Goal: Information Seeking & Learning: Check status

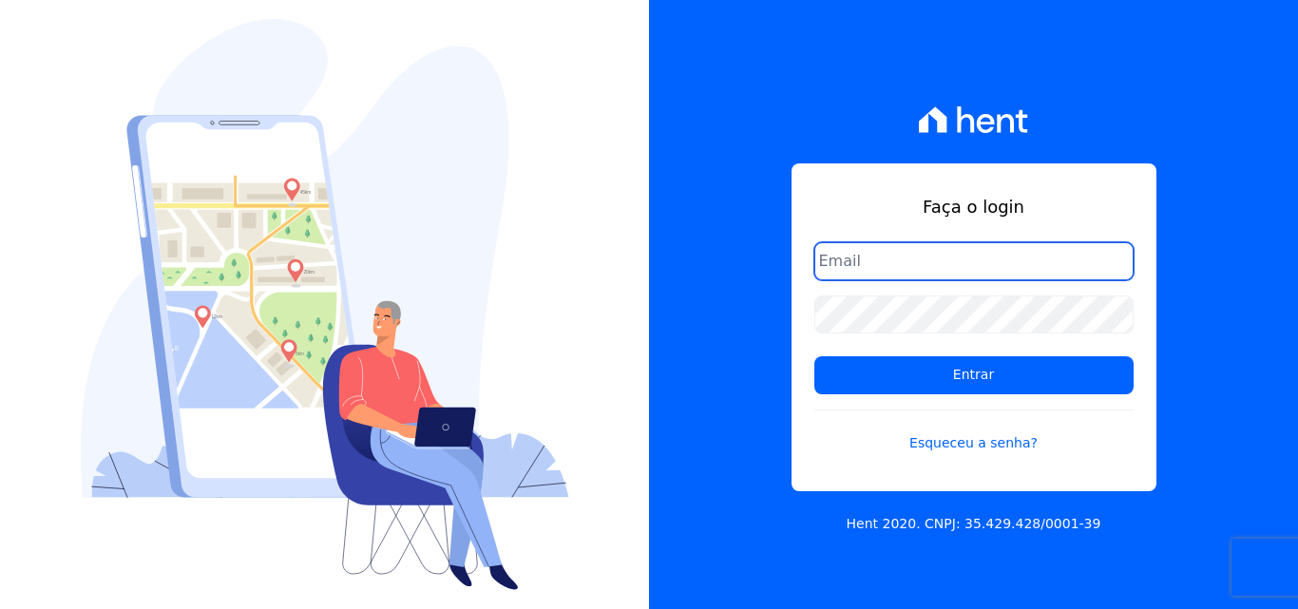
click at [958, 267] on input "email" at bounding box center [973, 261] width 319 height 38
paste input "[EMAIL_ADDRESS][DOMAIN_NAME]"
type input "[EMAIL_ADDRESS][DOMAIN_NAME]"
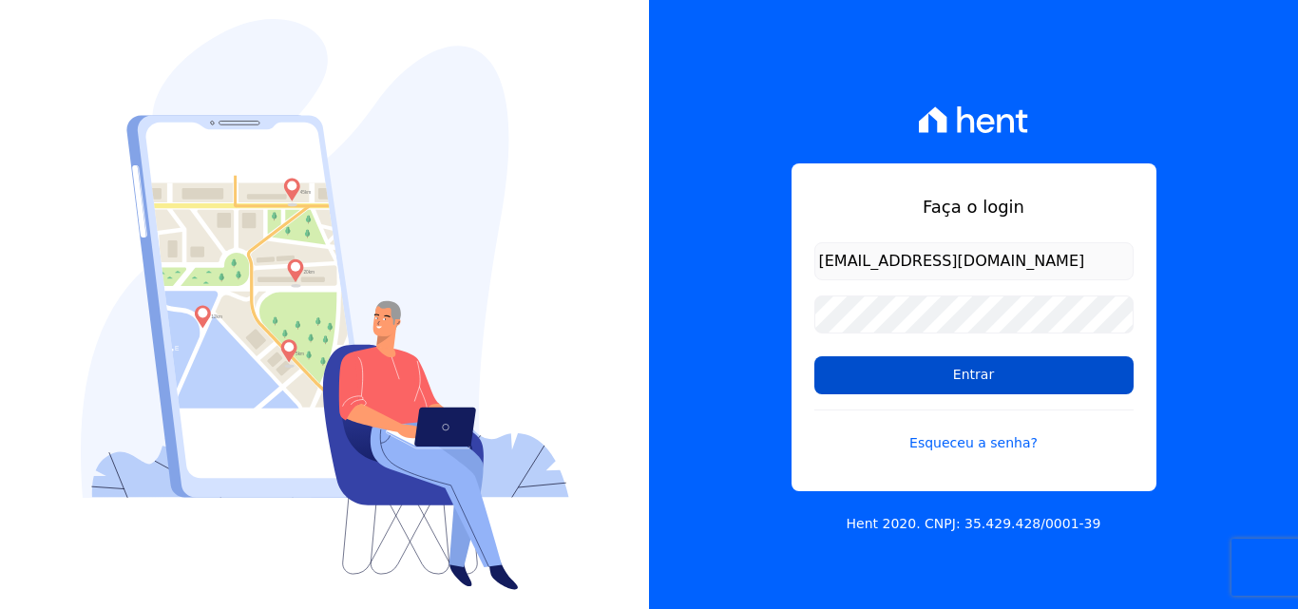
click at [908, 385] on input "Entrar" at bounding box center [973, 375] width 319 height 38
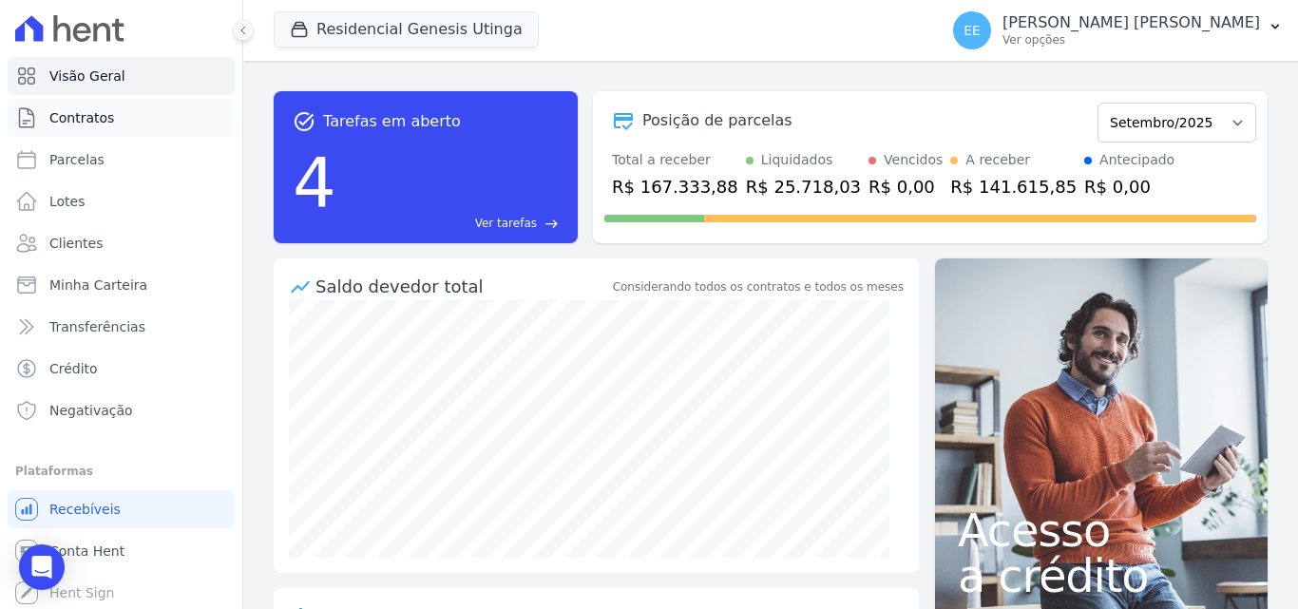
click at [71, 121] on span "Contratos" at bounding box center [81, 117] width 65 height 19
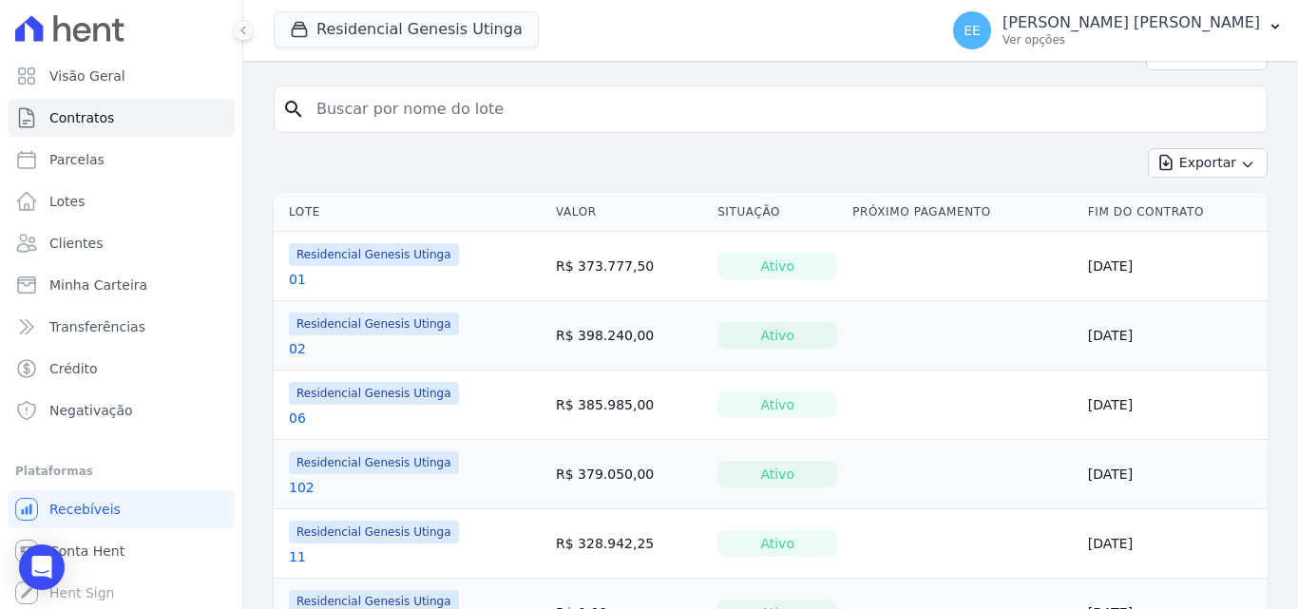
scroll to position [1096, 0]
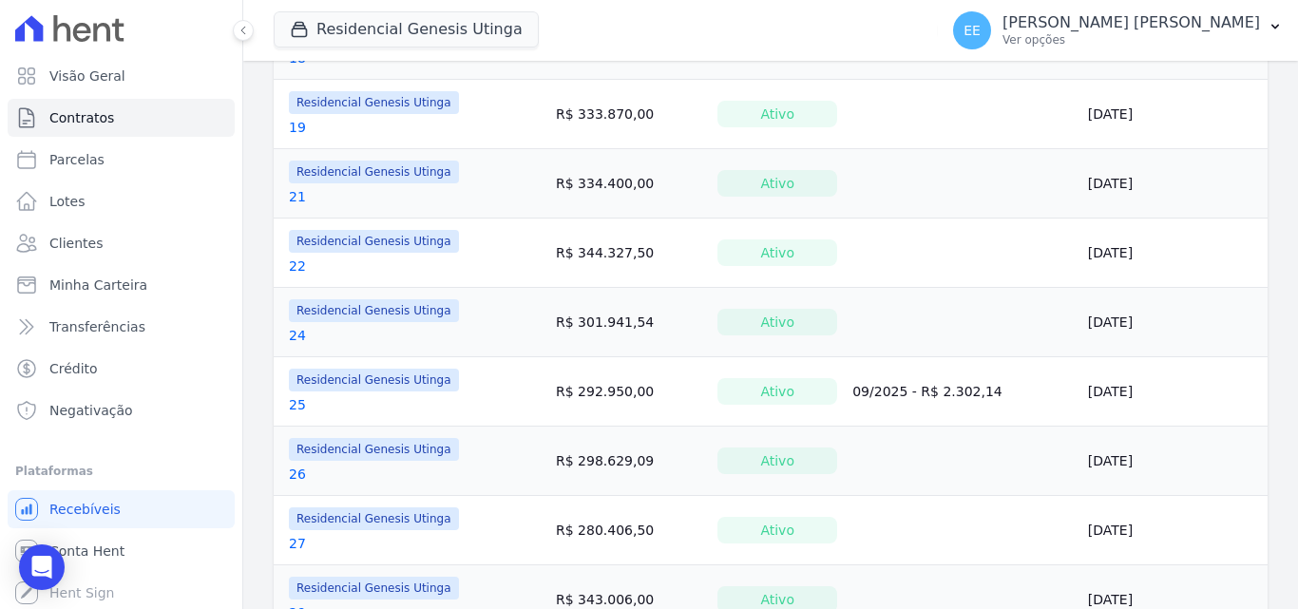
click at [377, 311] on span "Residencial Genesis Utinga" at bounding box center [374, 310] width 170 height 23
click at [579, 301] on td "R$ 301.941,54" at bounding box center [629, 322] width 162 height 69
click at [591, 324] on td "R$ 301.941,54" at bounding box center [629, 322] width 162 height 69
click at [352, 302] on span "Residencial Genesis Utinga" at bounding box center [374, 310] width 170 height 23
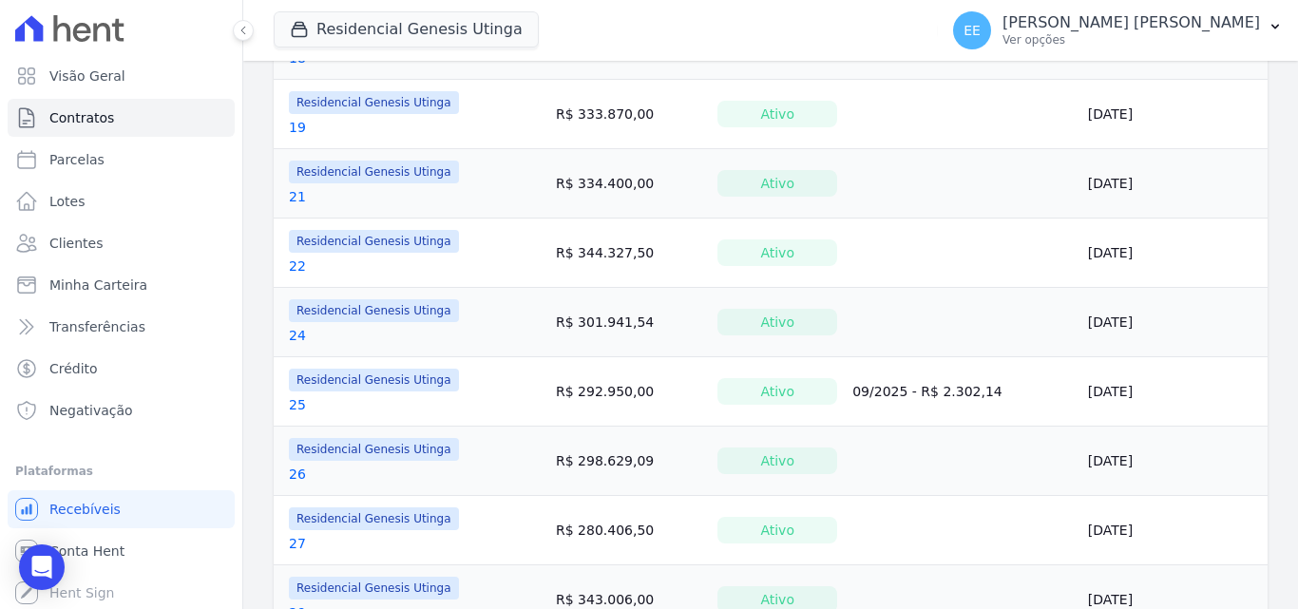
click at [341, 313] on span "Residencial Genesis Utinga" at bounding box center [374, 310] width 170 height 23
click at [371, 22] on button "Residencial Genesis Utinga" at bounding box center [406, 29] width 265 height 36
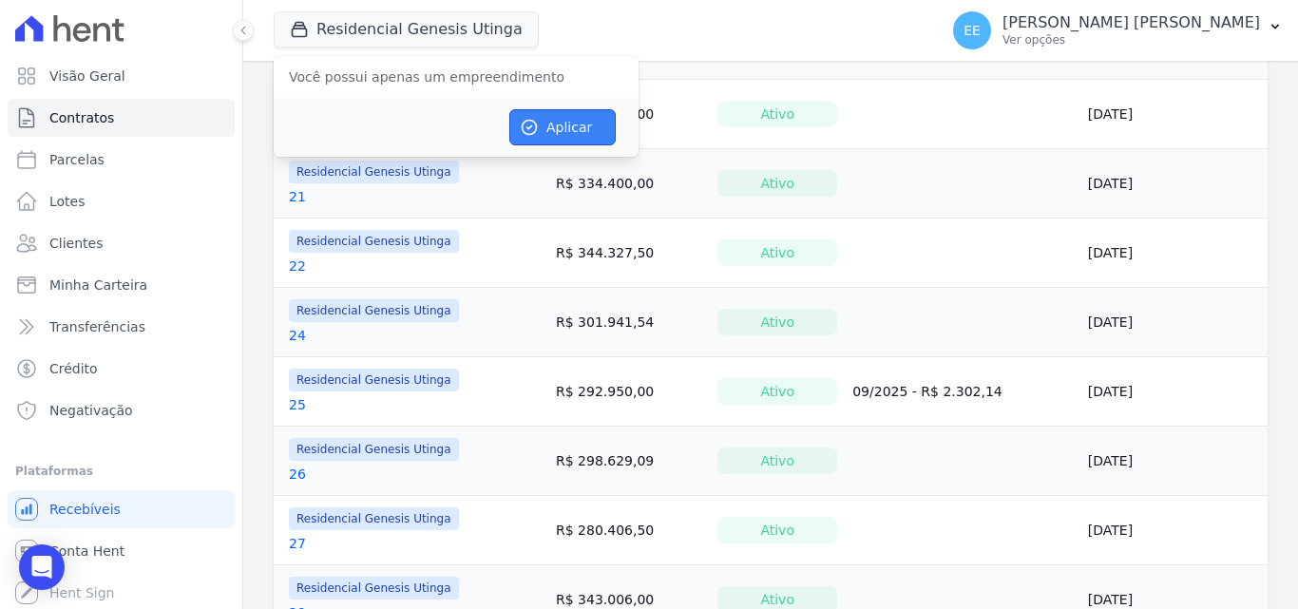
click at [566, 124] on button "Aplicar" at bounding box center [562, 127] width 106 height 36
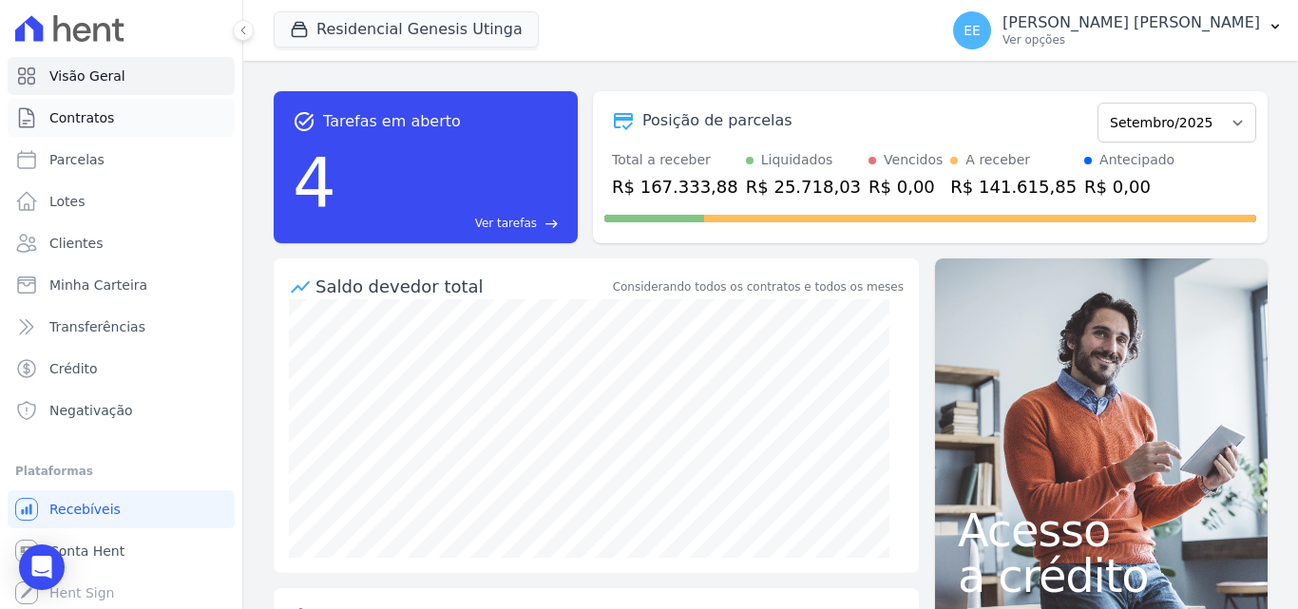
click at [133, 128] on link "Contratos" at bounding box center [121, 118] width 227 height 38
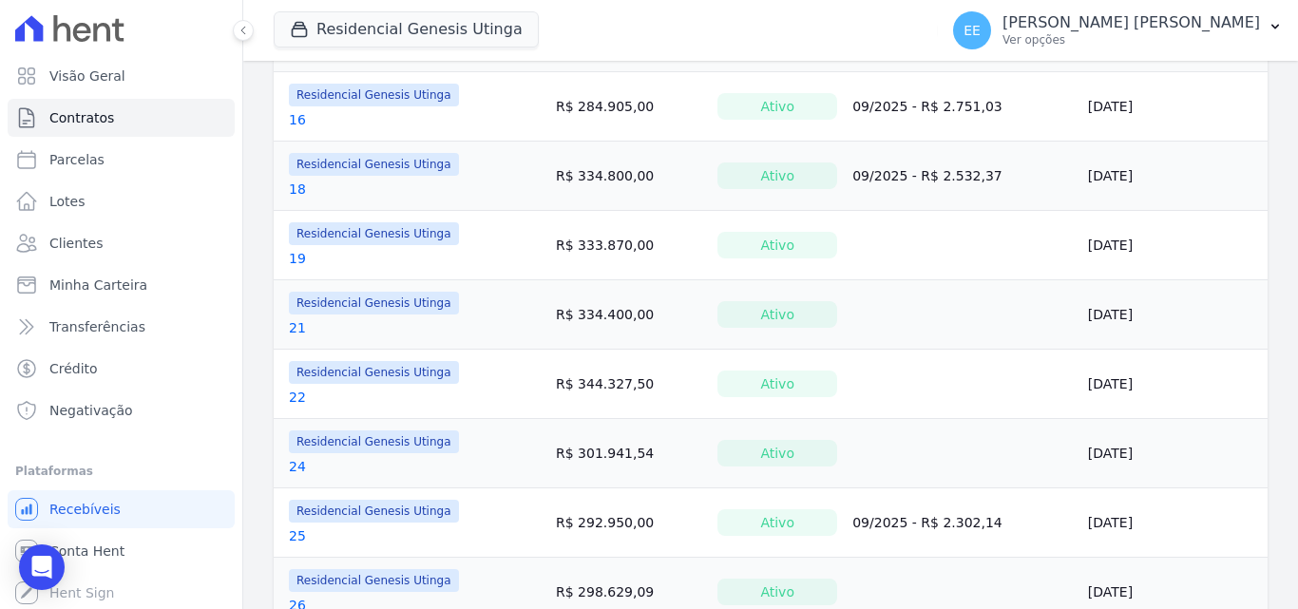
scroll to position [1140, 0]
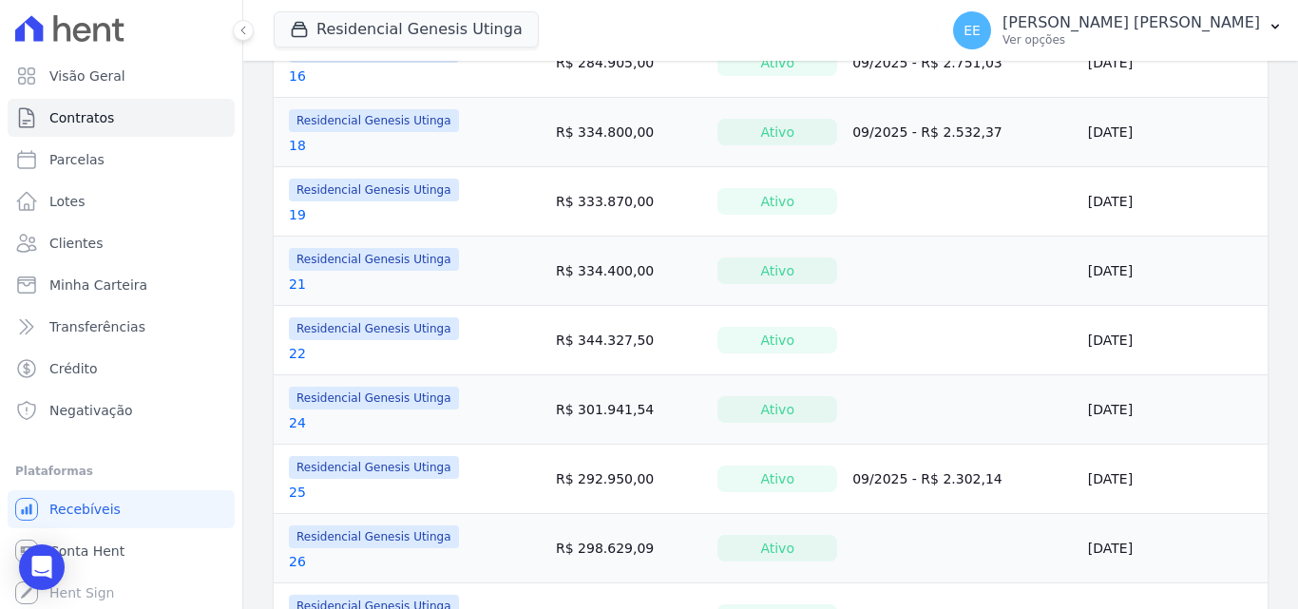
click at [296, 422] on link "24" at bounding box center [297, 422] width 17 height 19
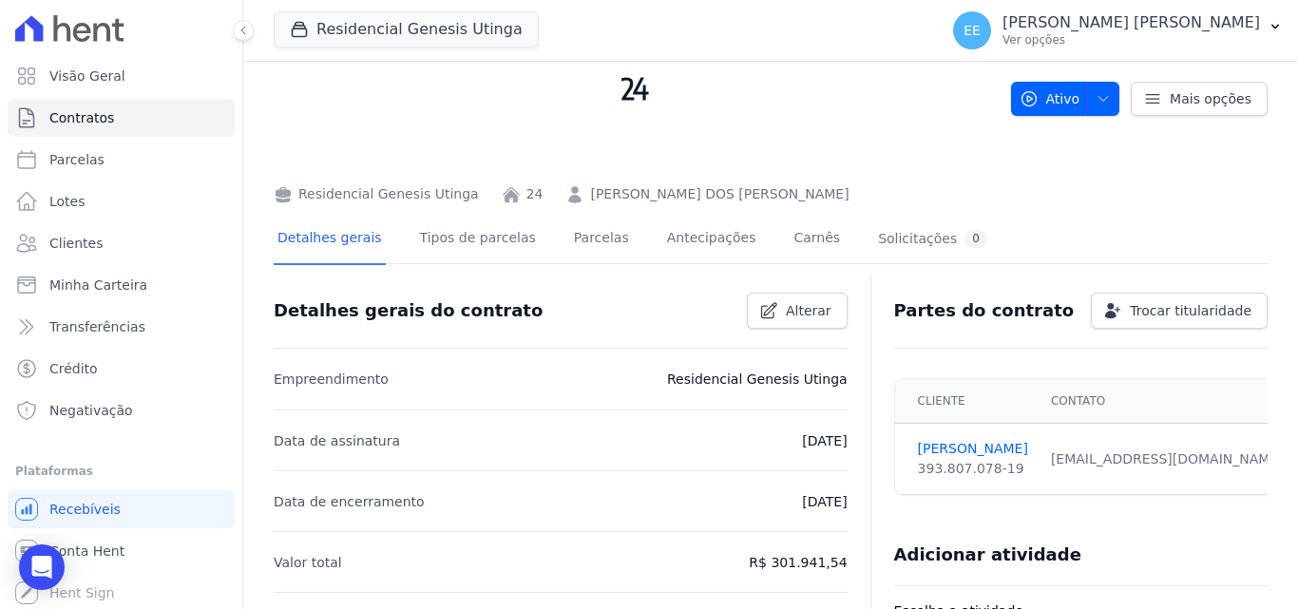
scroll to position [95, 0]
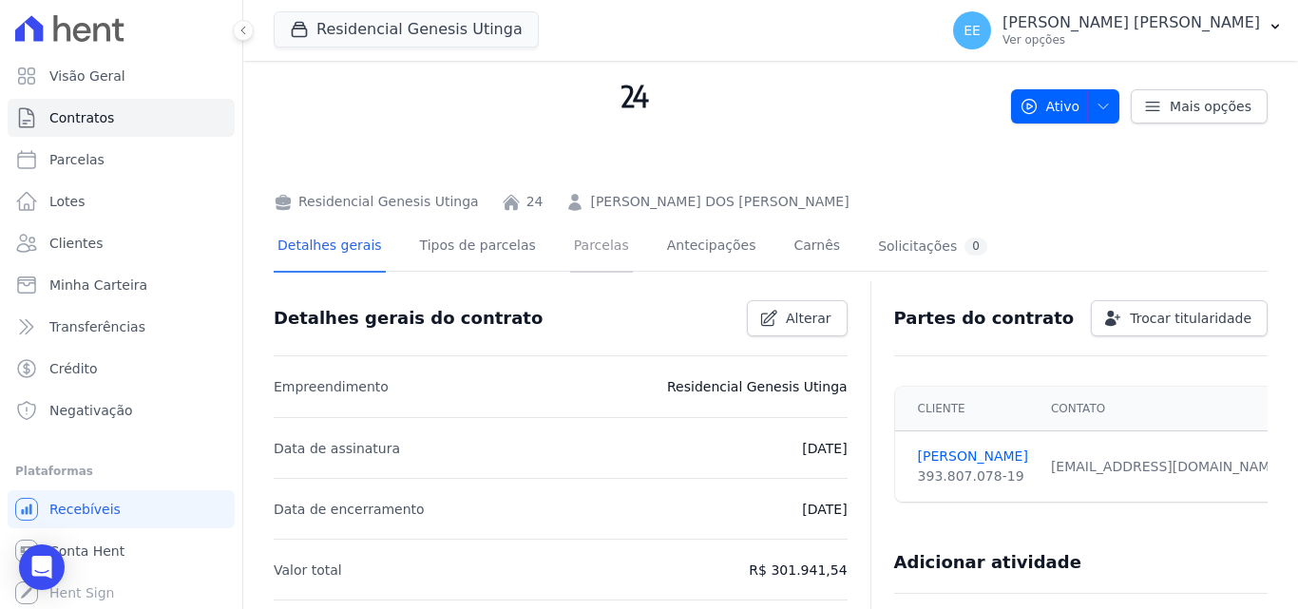
click at [570, 252] on link "Parcelas" at bounding box center [601, 247] width 63 height 50
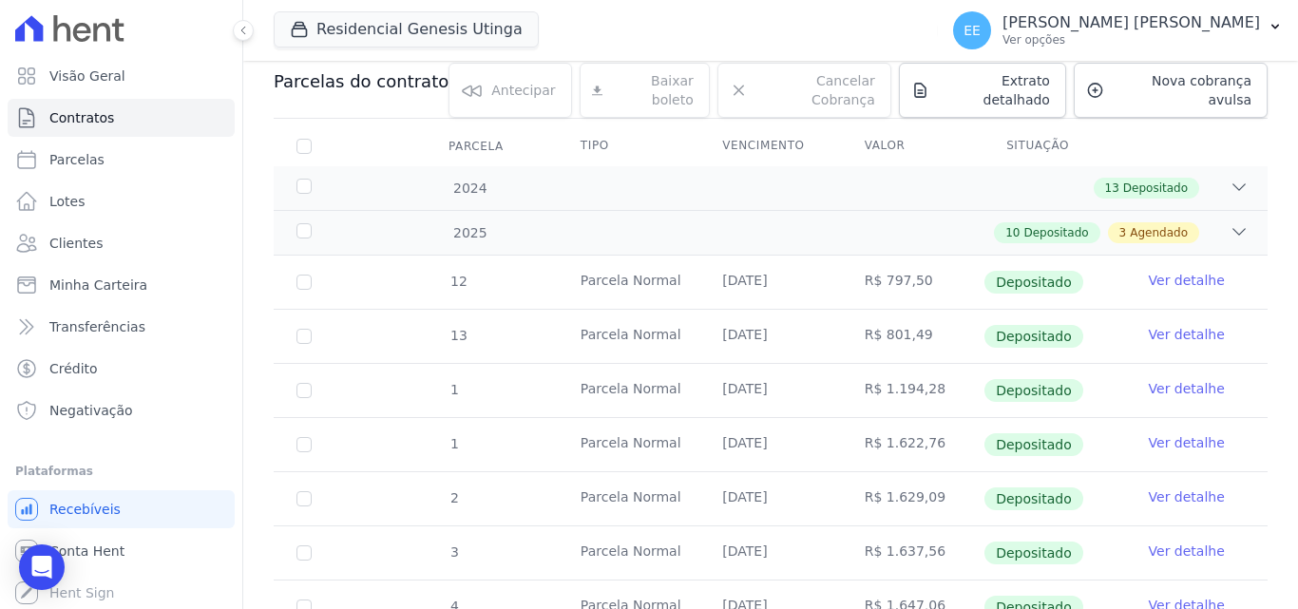
scroll to position [380, 0]
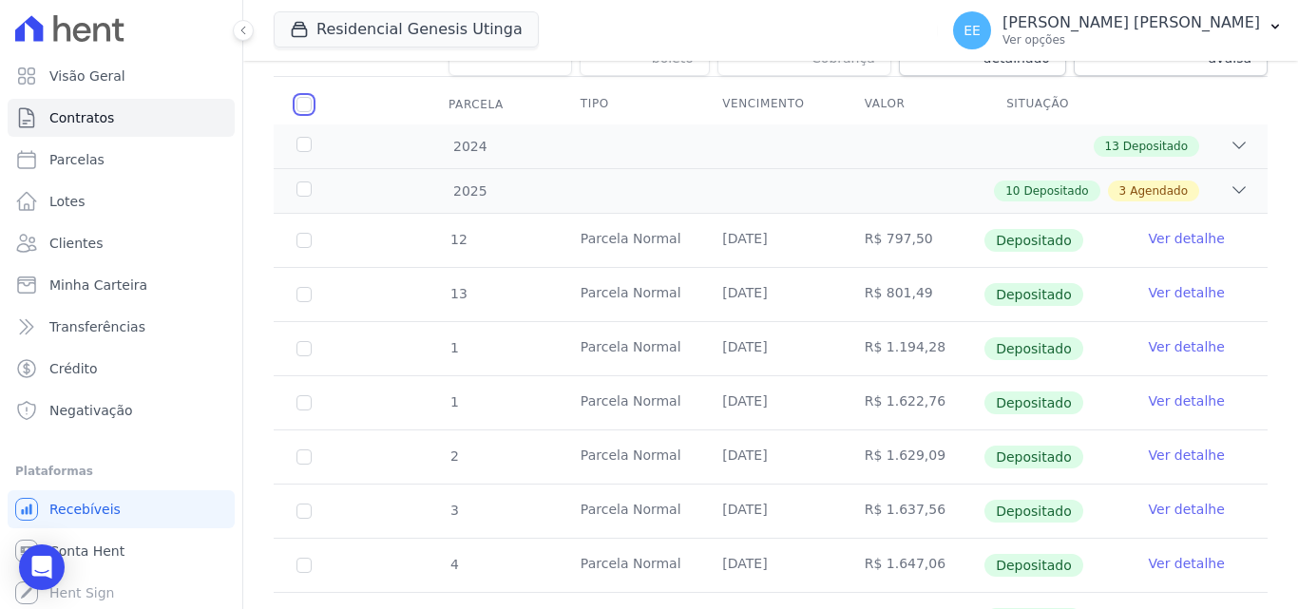
click at [303, 97] on input "checkbox" at bounding box center [303, 104] width 15 height 15
checkbox input "true"
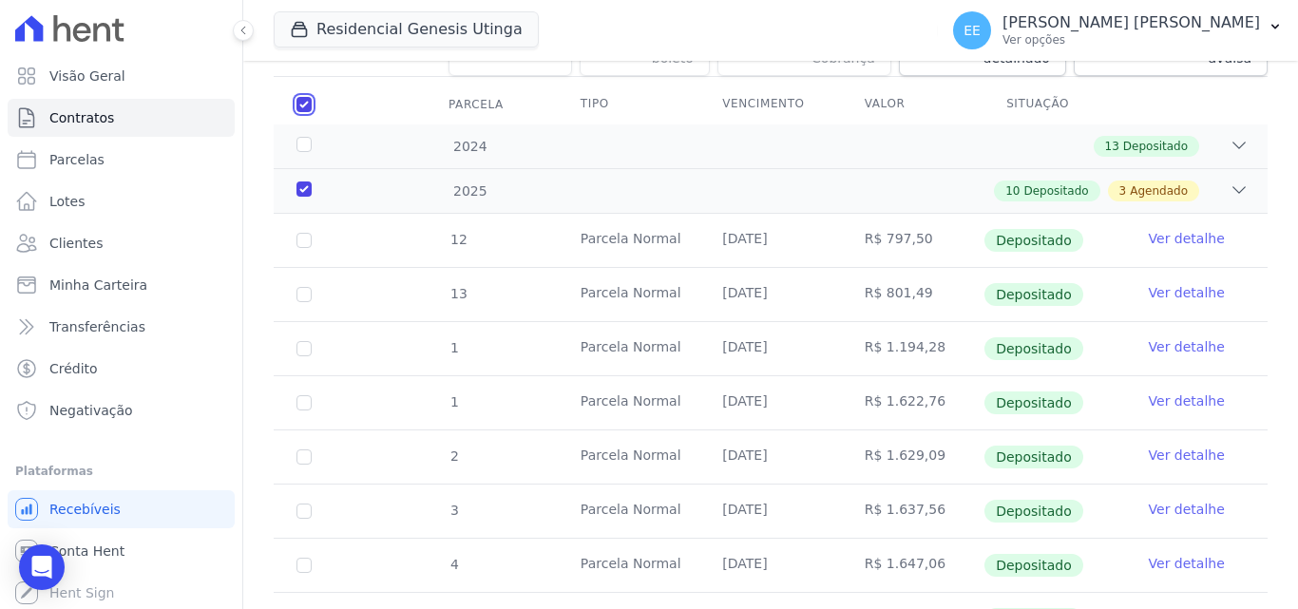
checkbox input "true"
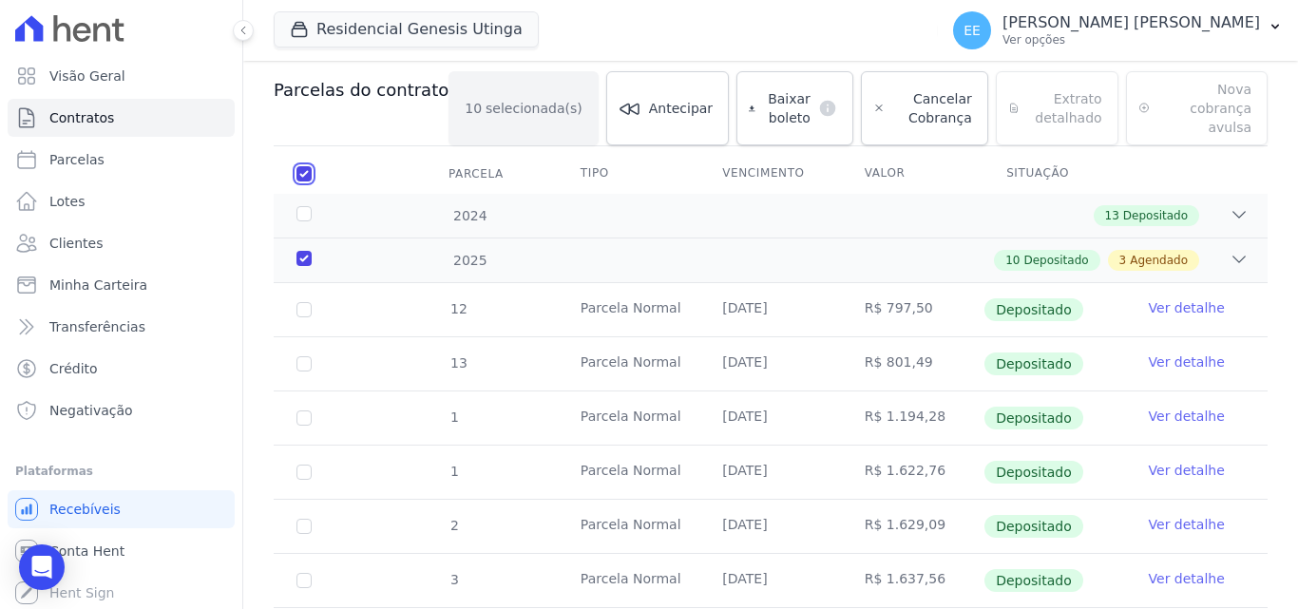
scroll to position [205, 0]
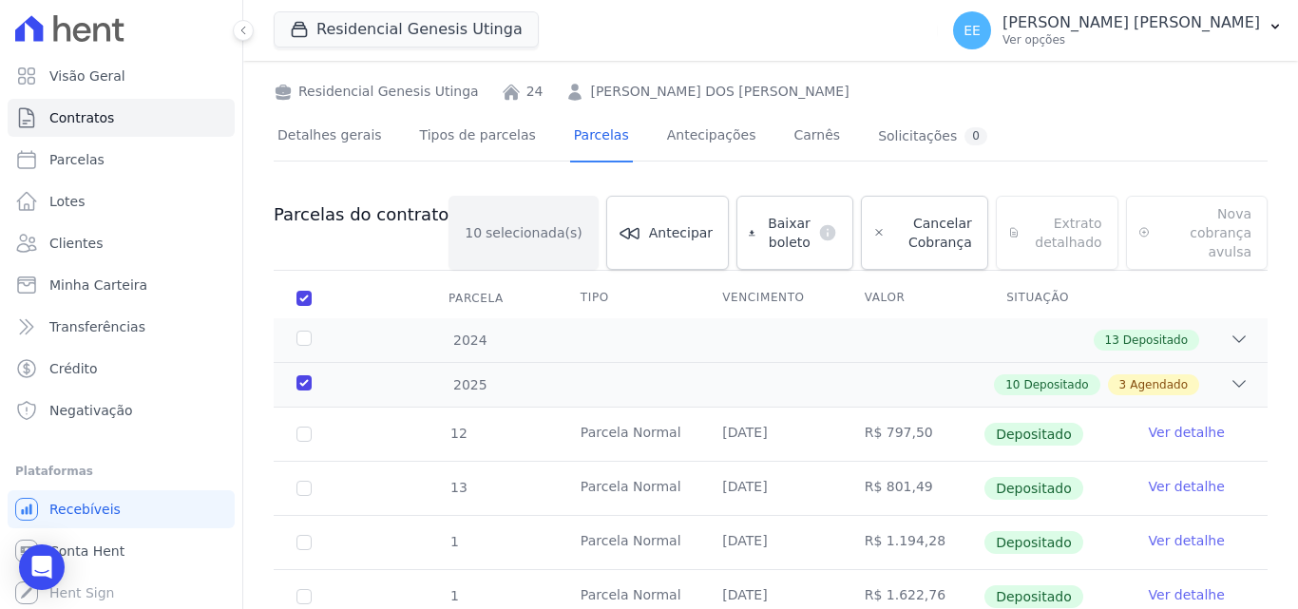
click at [1052, 226] on div "Extrato detalhado Extrato detalhado Exportar PDF Exportar XLSX" at bounding box center [1057, 233] width 123 height 74
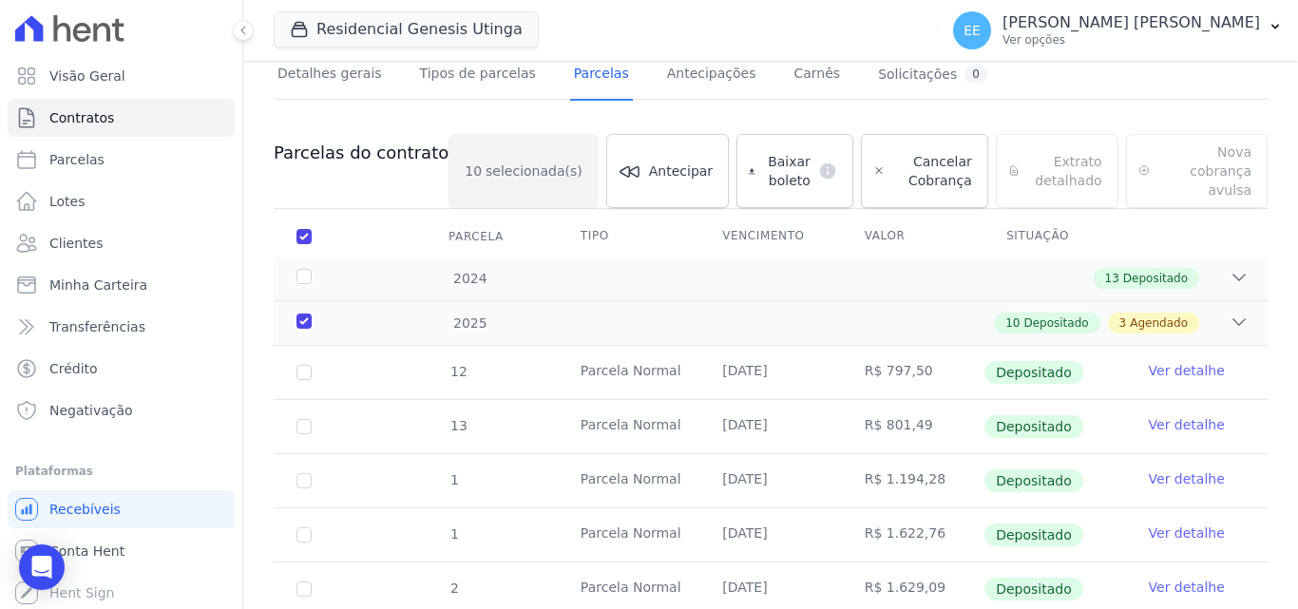
scroll to position [300, 0]
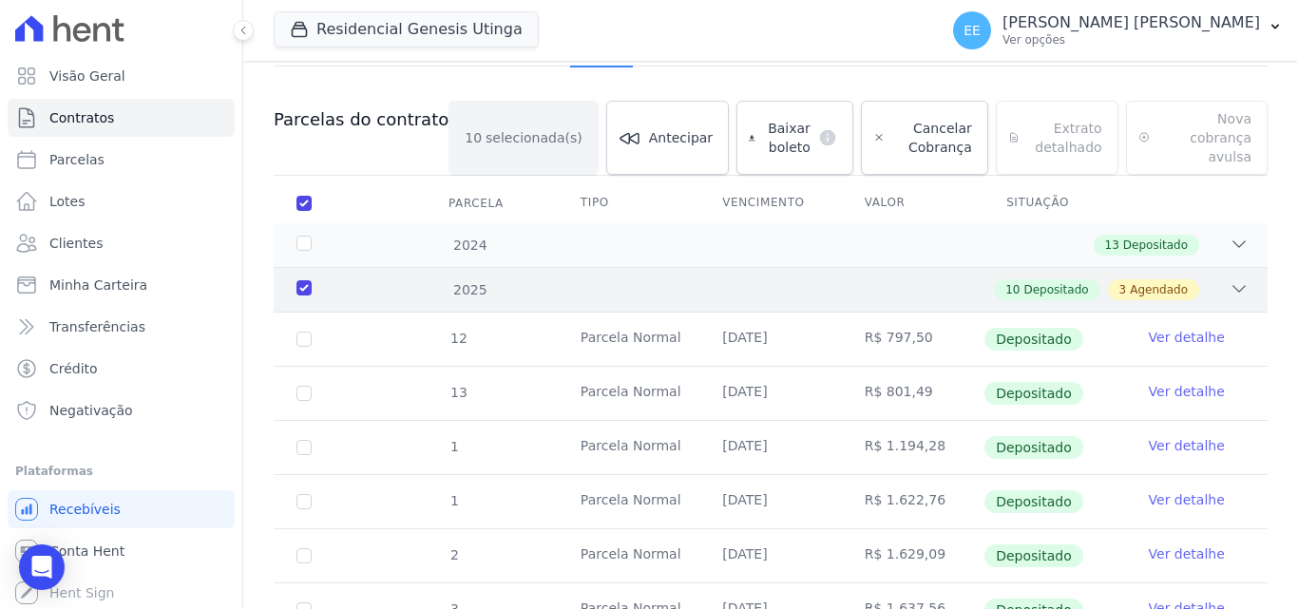
click at [1038, 281] on span "Depositado" at bounding box center [1055, 289] width 65 height 17
click at [1211, 279] on div "10 Depositado 3 Agendado" at bounding box center [819, 289] width 859 height 21
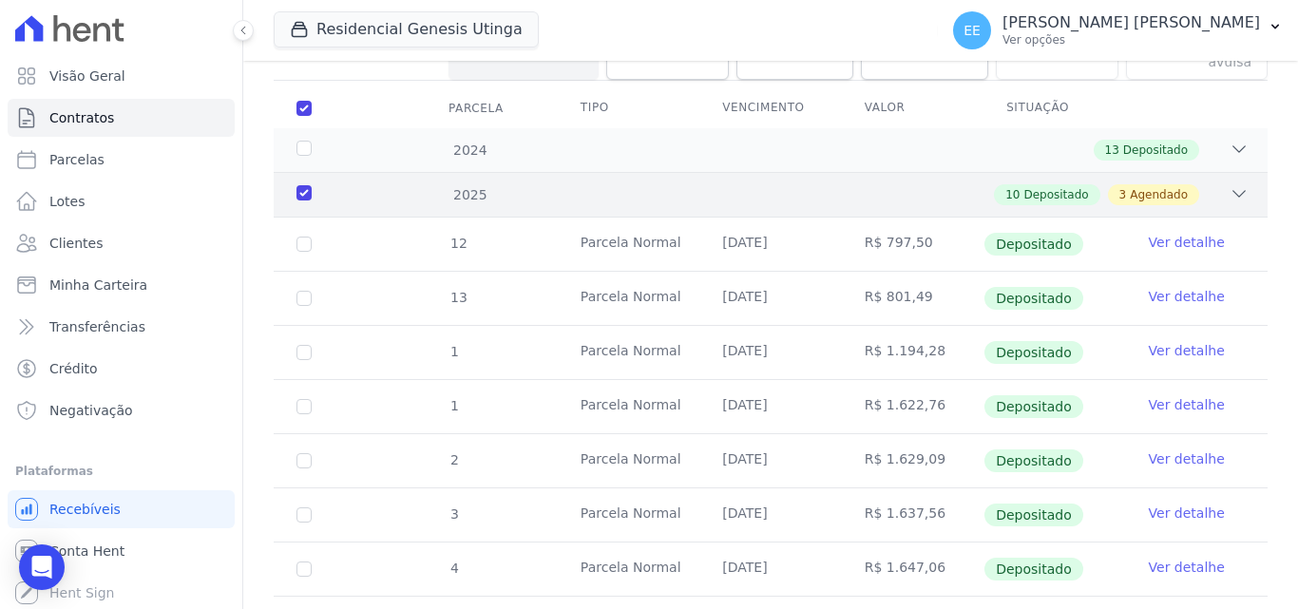
click at [1233, 191] on icon at bounding box center [1239, 194] width 12 height 6
click at [1233, 146] on icon at bounding box center [1239, 149] width 12 height 6
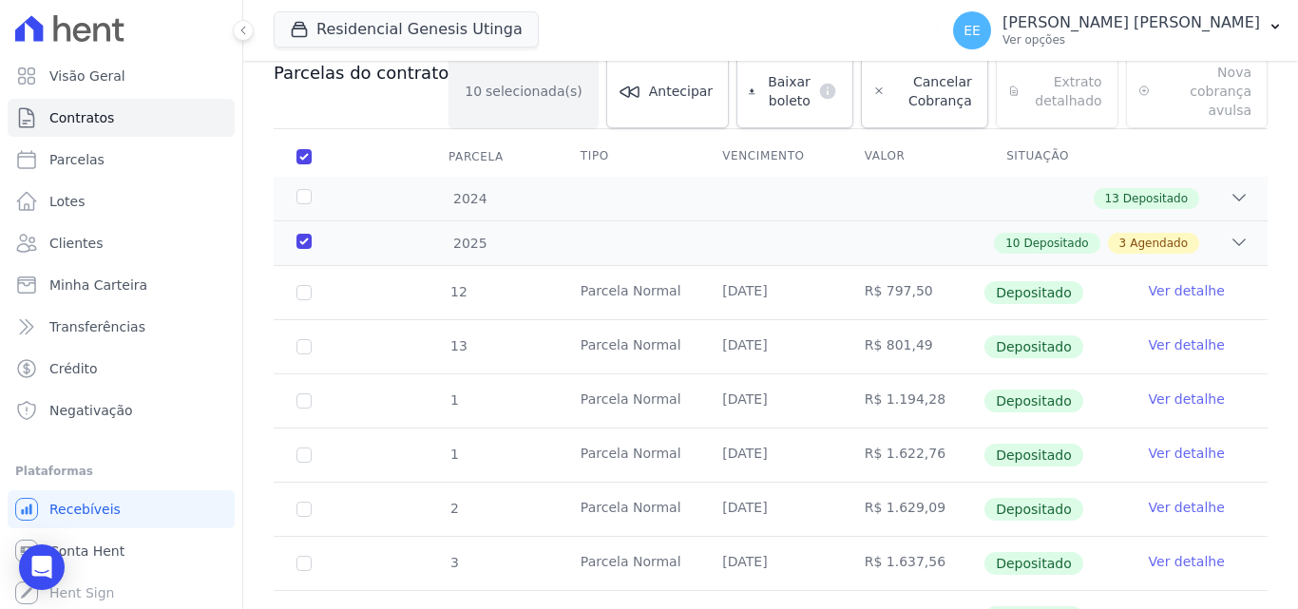
scroll to position [300, 0]
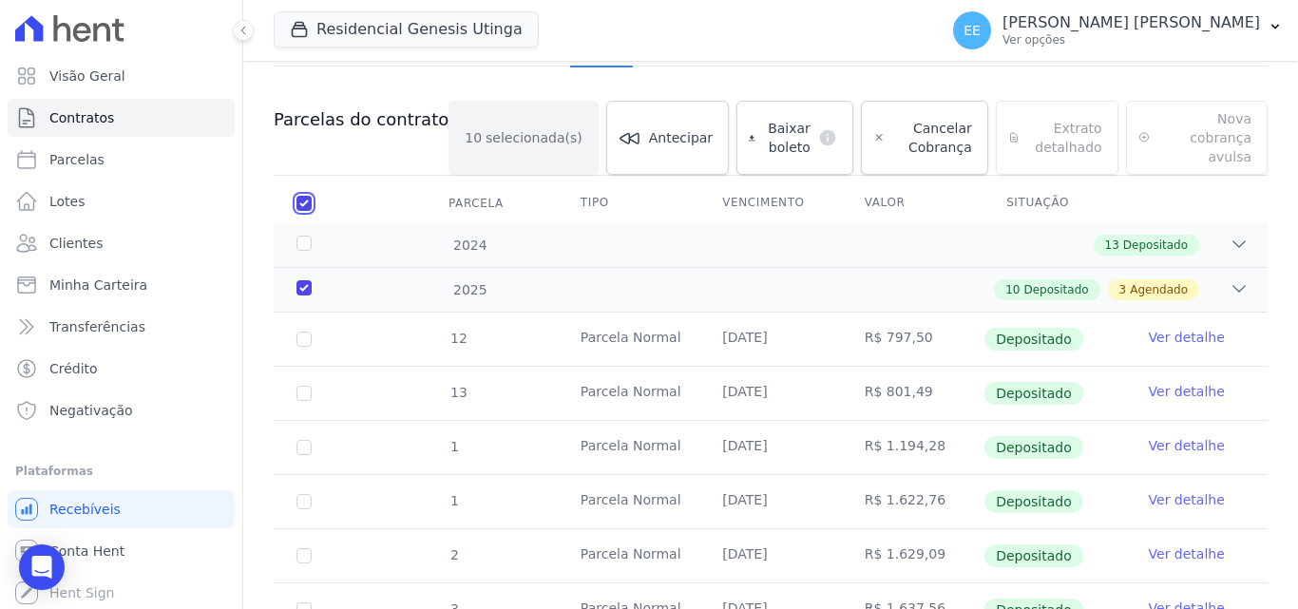
click at [307, 196] on input "checkbox" at bounding box center [303, 203] width 15 height 15
checkbox input "false"
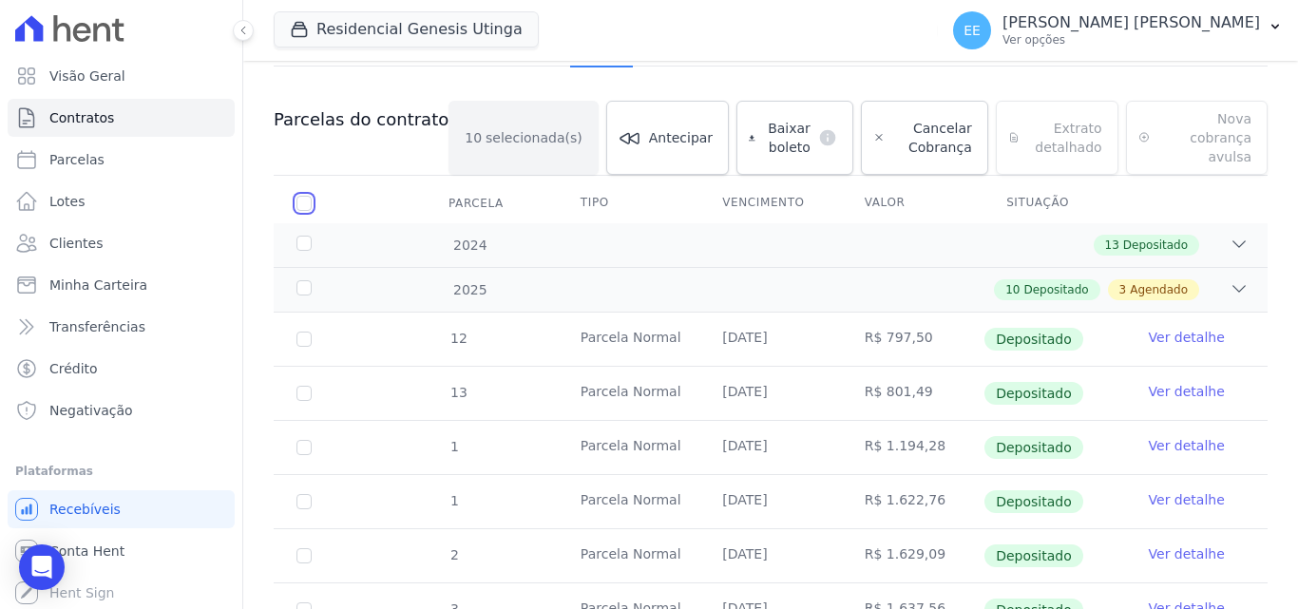
checkbox input "false"
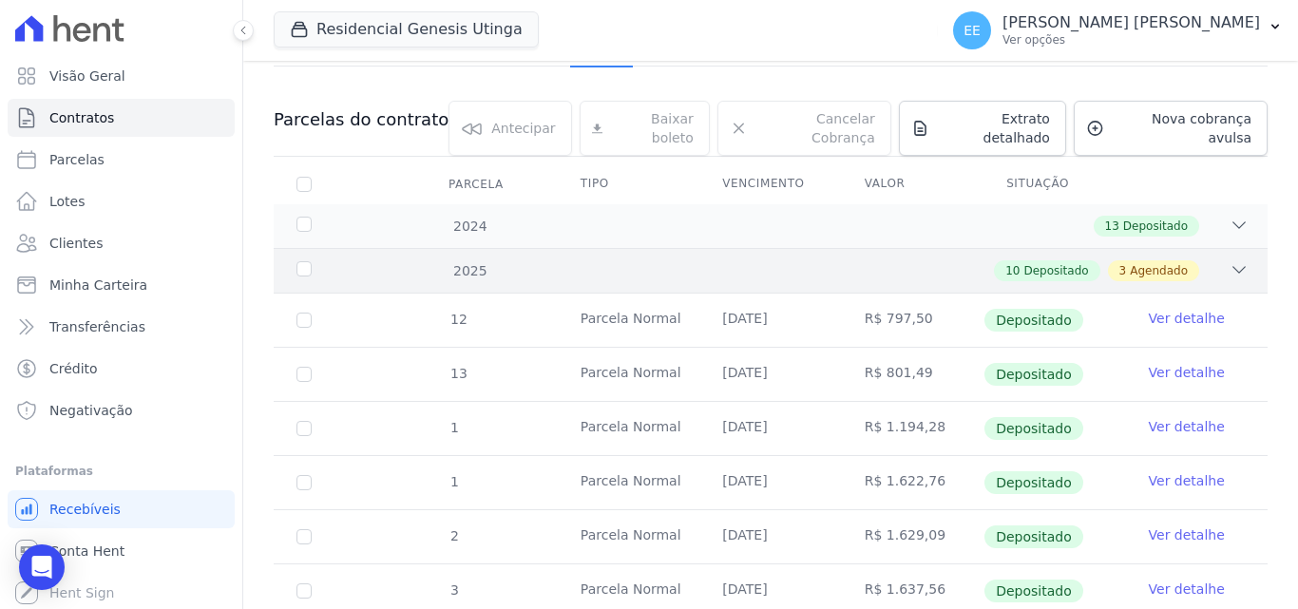
click at [1071, 262] on span "Depositado" at bounding box center [1055, 270] width 65 height 17
click at [329, 261] on div "2025" at bounding box center [336, 271] width 86 height 20
click at [304, 261] on div "2025" at bounding box center [336, 271] width 86 height 20
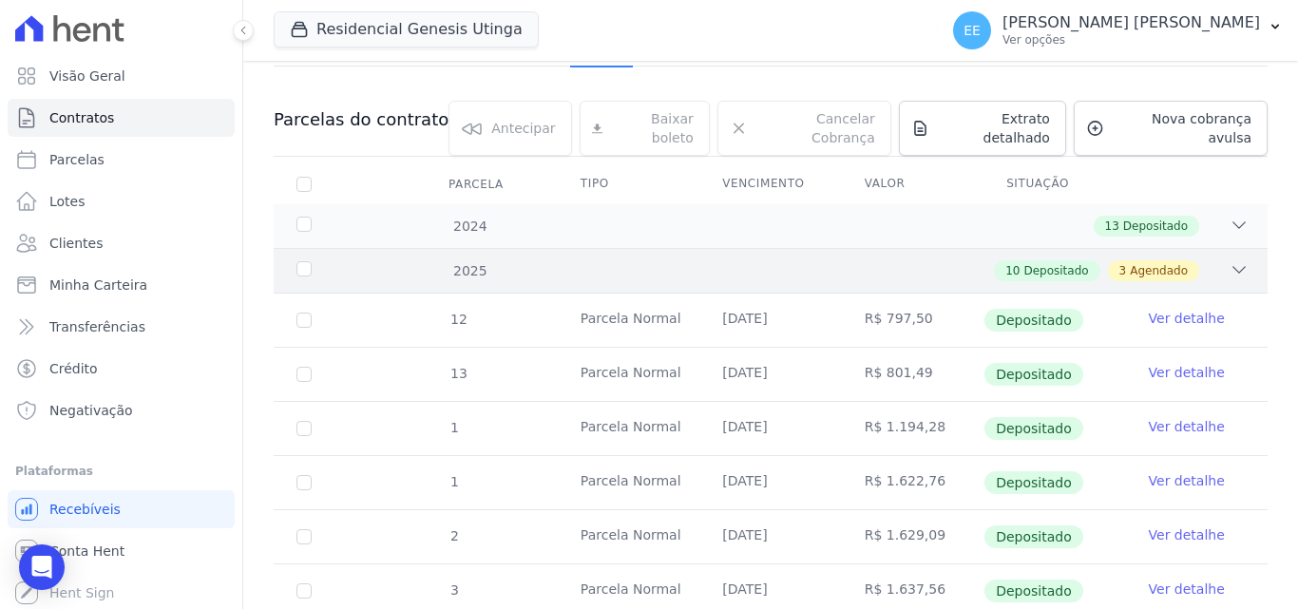
click at [300, 261] on div "2025" at bounding box center [336, 271] width 86 height 20
click at [365, 261] on div "2025" at bounding box center [336, 271] width 86 height 20
click at [308, 177] on input "checkbox" at bounding box center [303, 184] width 15 height 15
checkbox input "true"
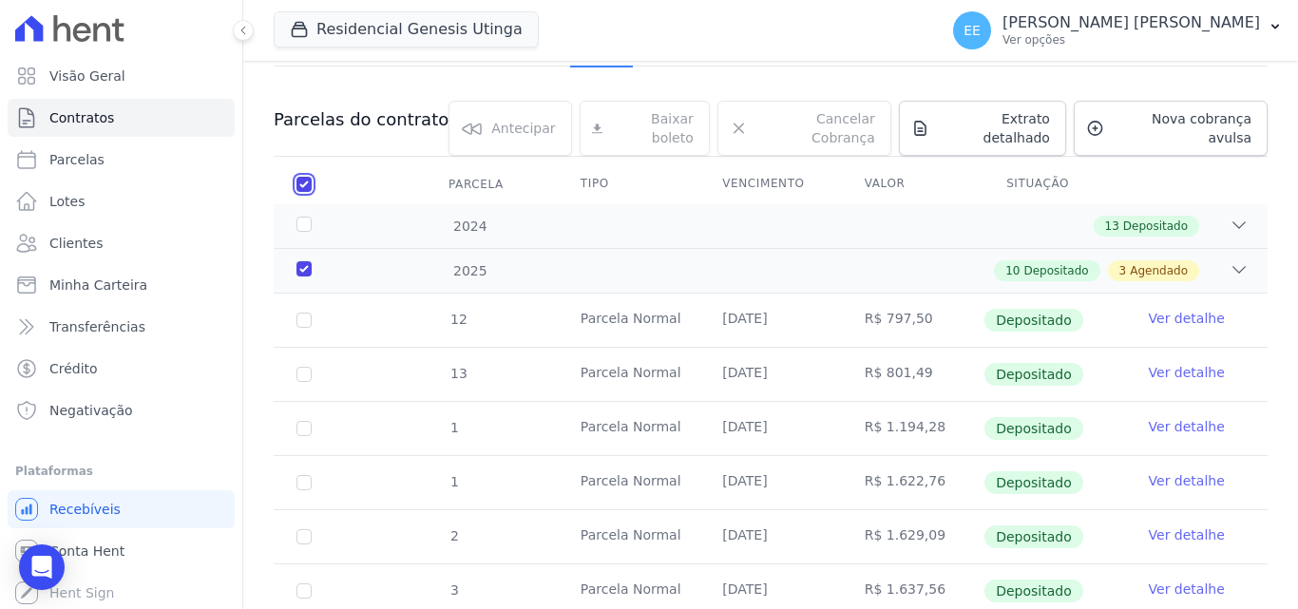
checkbox input "true"
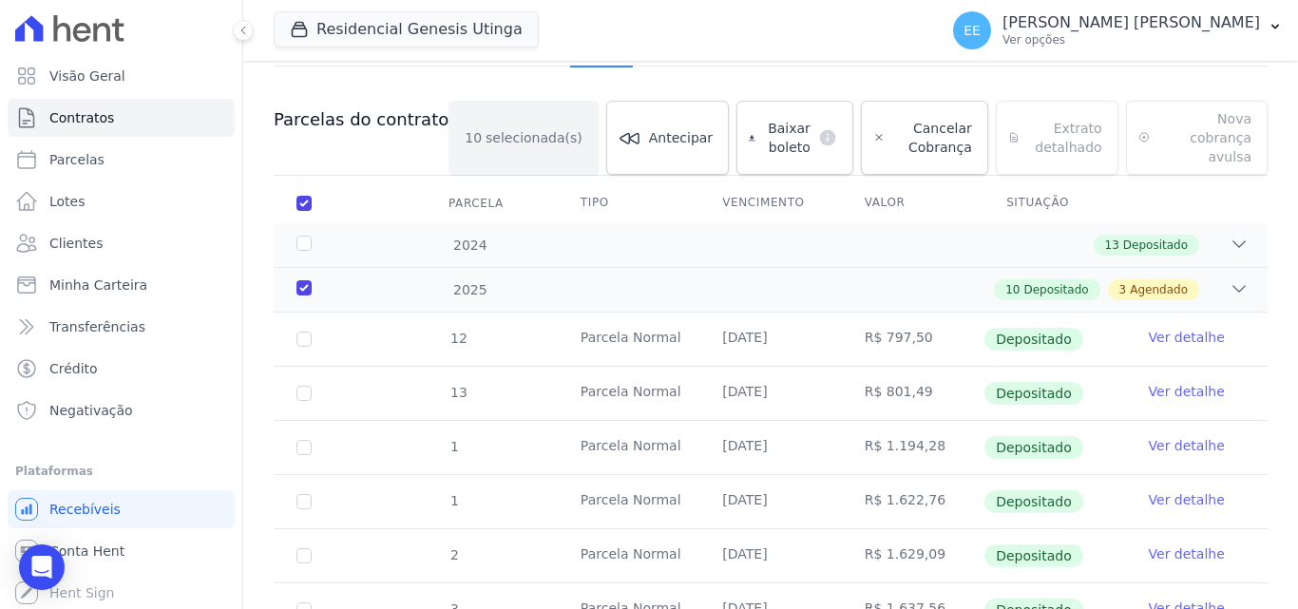
click at [1167, 328] on link "Ver detalhe" at bounding box center [1187, 337] width 76 height 19
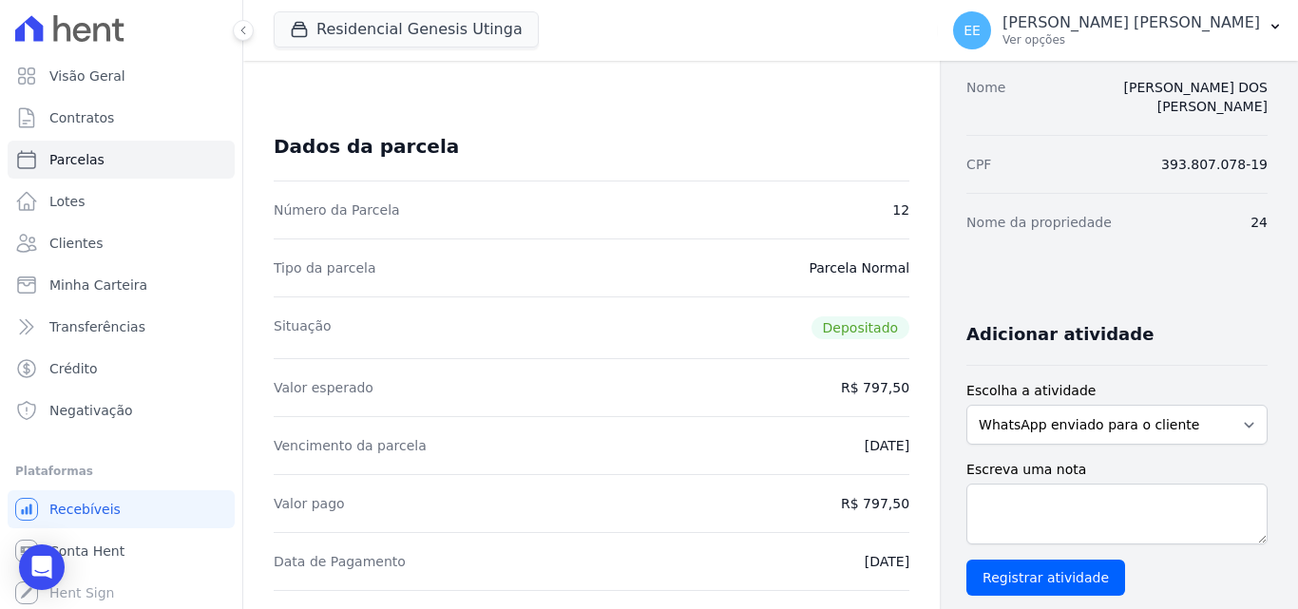
scroll to position [190, 0]
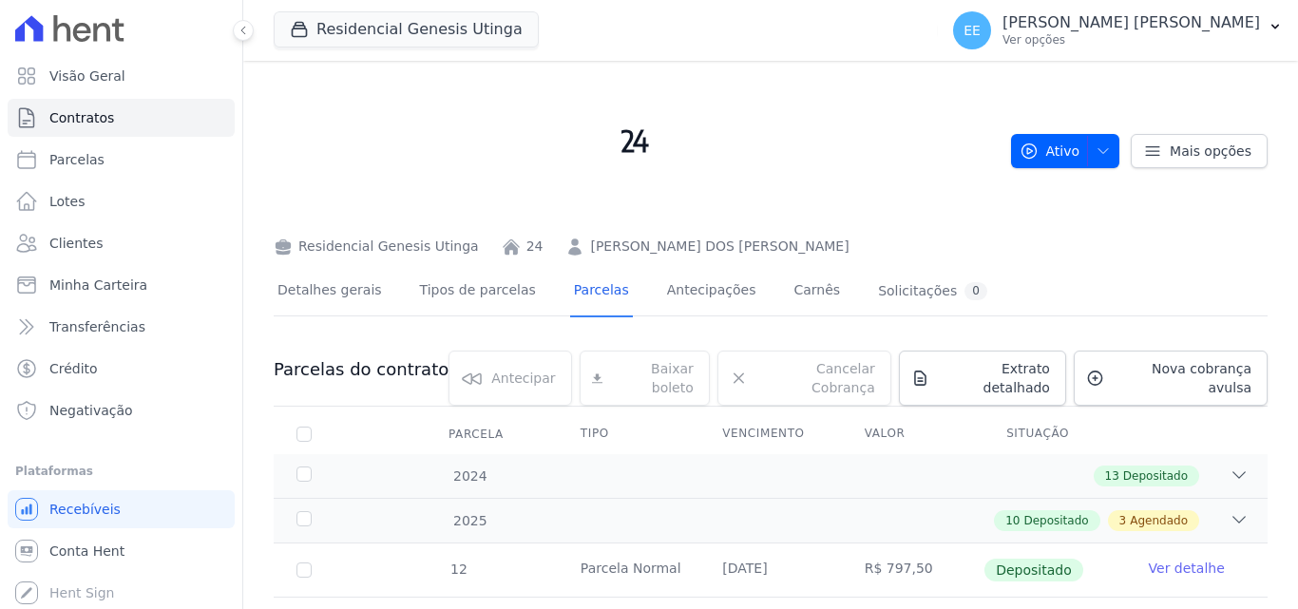
scroll to position [190, 0]
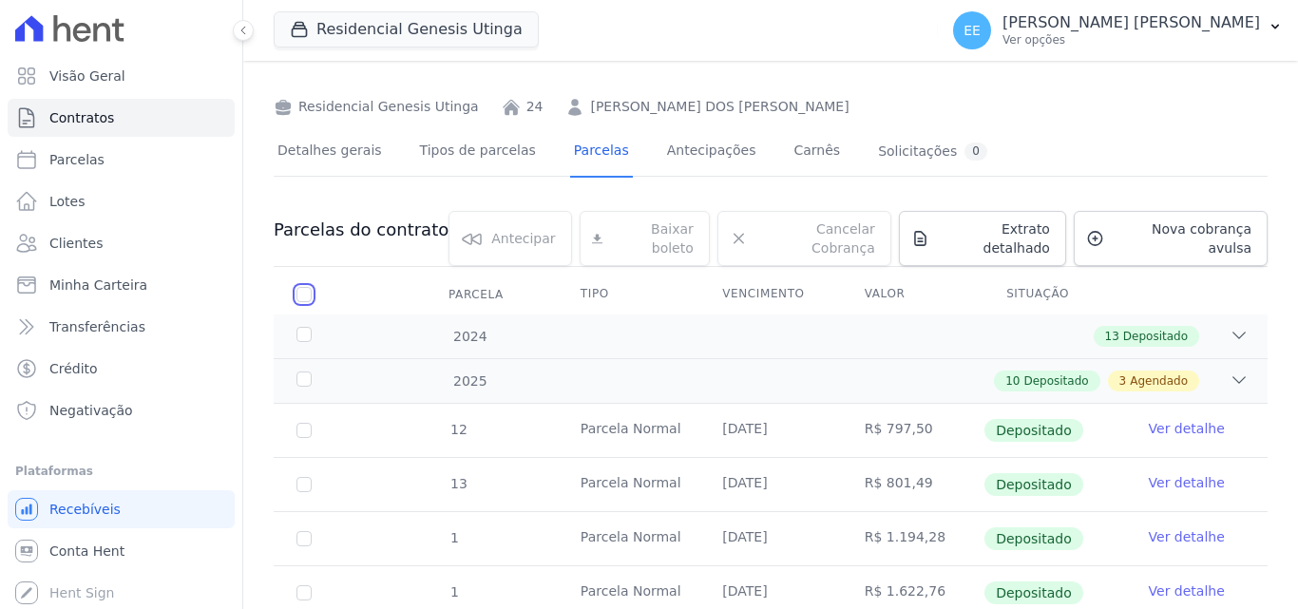
click at [304, 287] on input "checkbox" at bounding box center [303, 294] width 15 height 15
checkbox input "true"
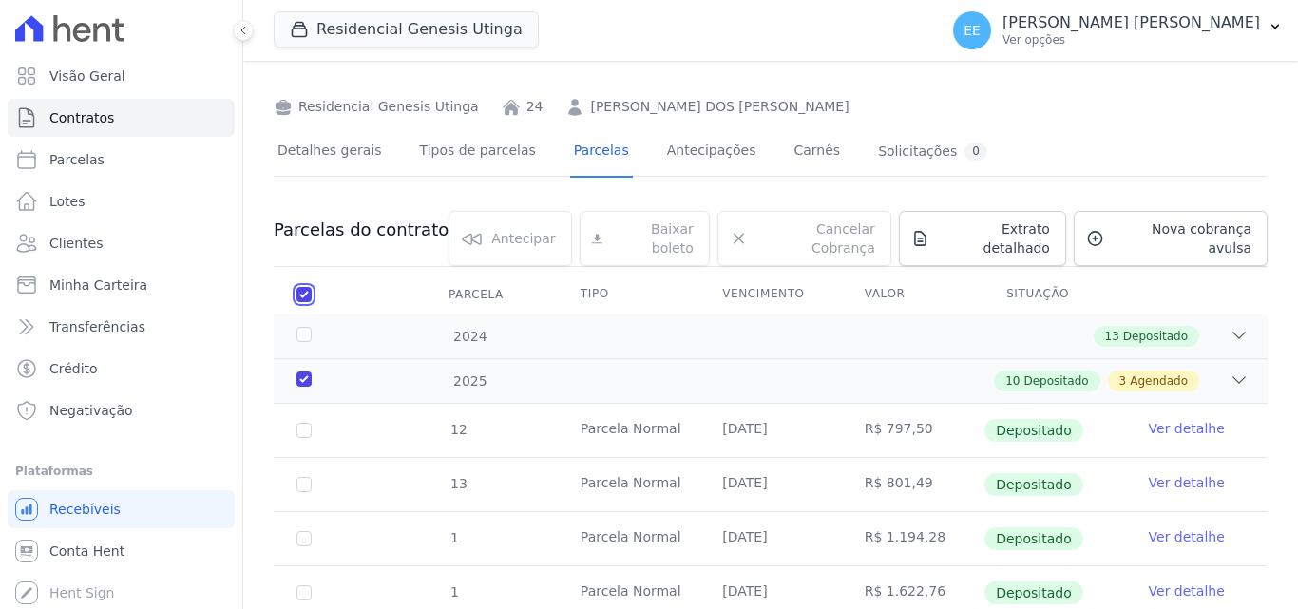
checkbox input "true"
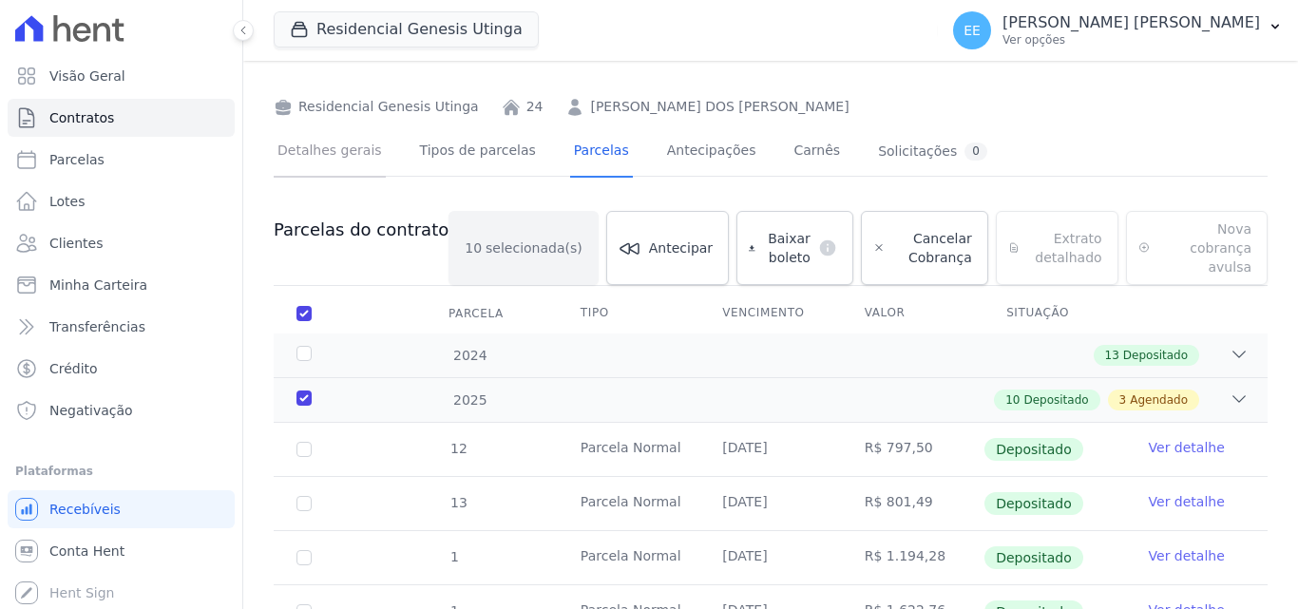
click at [336, 158] on link "Detalhes gerais" at bounding box center [330, 152] width 112 height 50
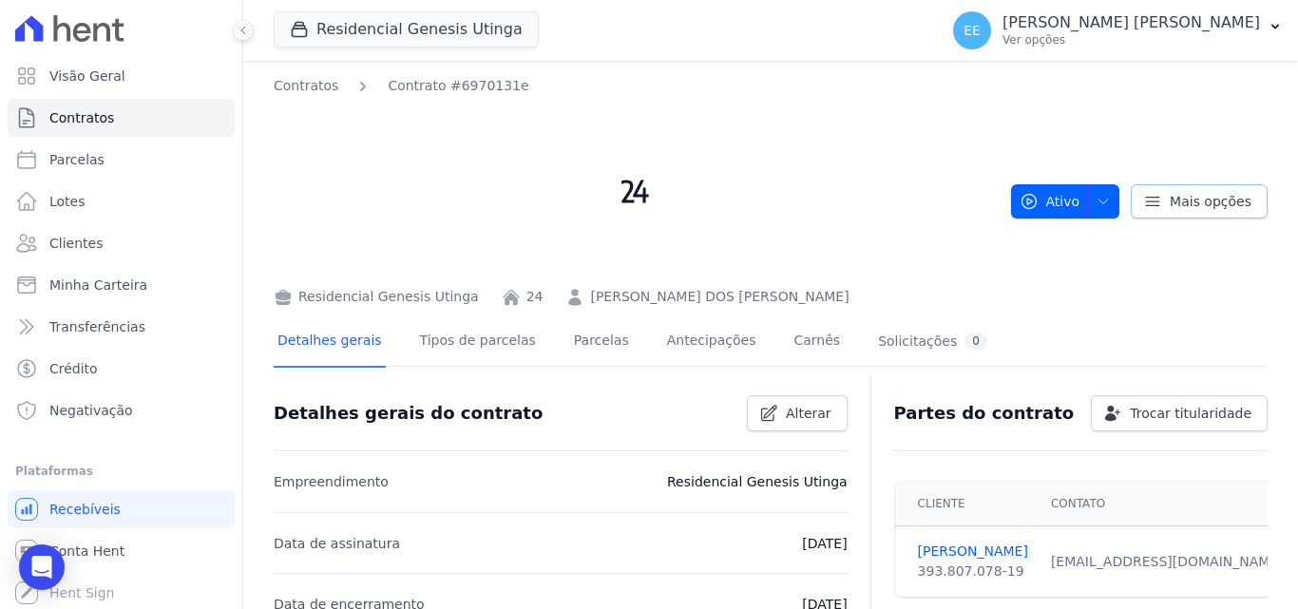
click at [1160, 209] on link "Mais opções" at bounding box center [1199, 201] width 137 height 34
click at [570, 358] on link "Parcelas" at bounding box center [601, 342] width 63 height 50
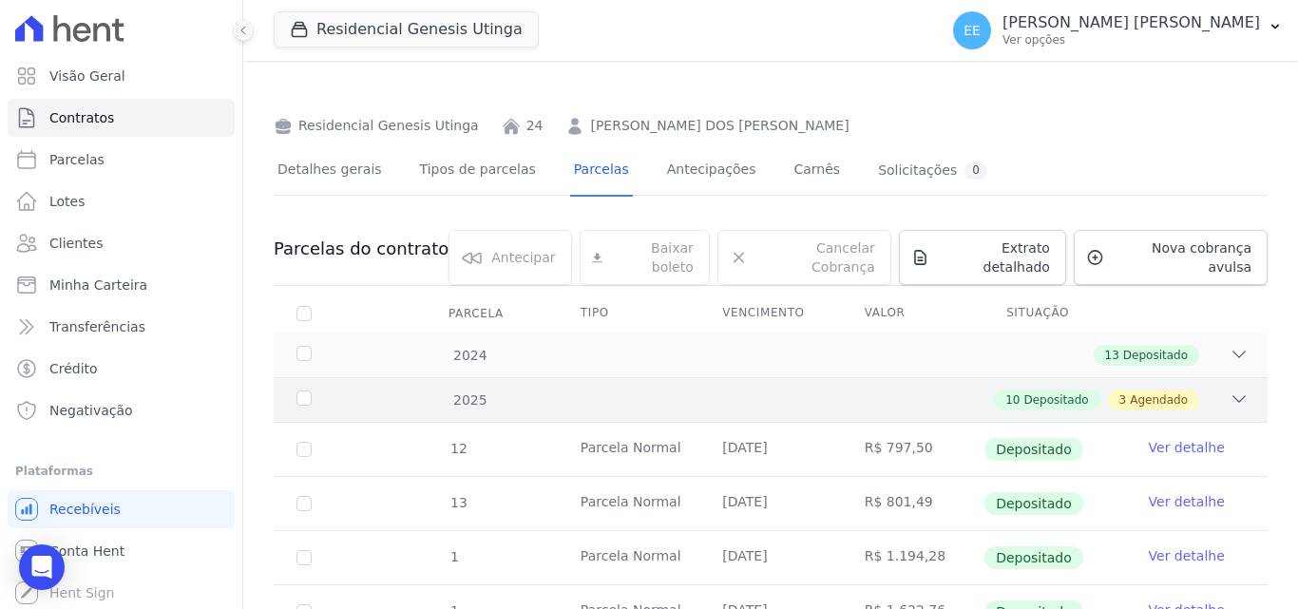
scroll to position [190, 0]
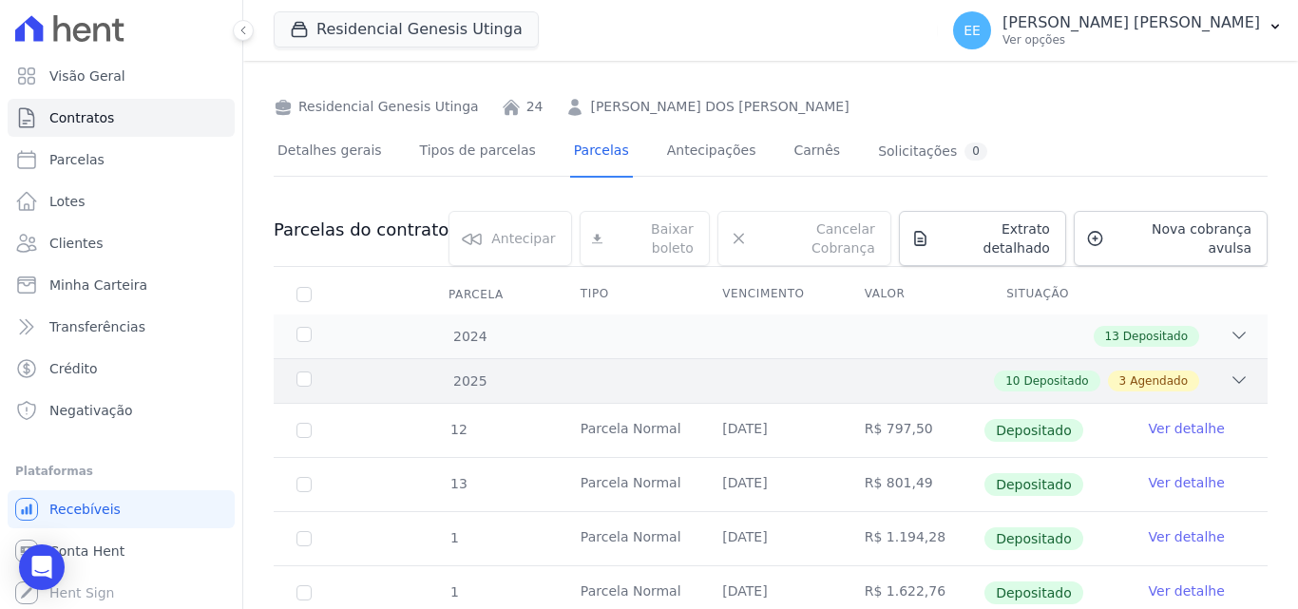
click at [304, 371] on div "2025" at bounding box center [336, 381] width 86 height 20
click at [971, 230] on span "Extrato detalhado" at bounding box center [993, 238] width 113 height 38
click at [973, 230] on span "Extrato detalhado" at bounding box center [993, 238] width 113 height 38
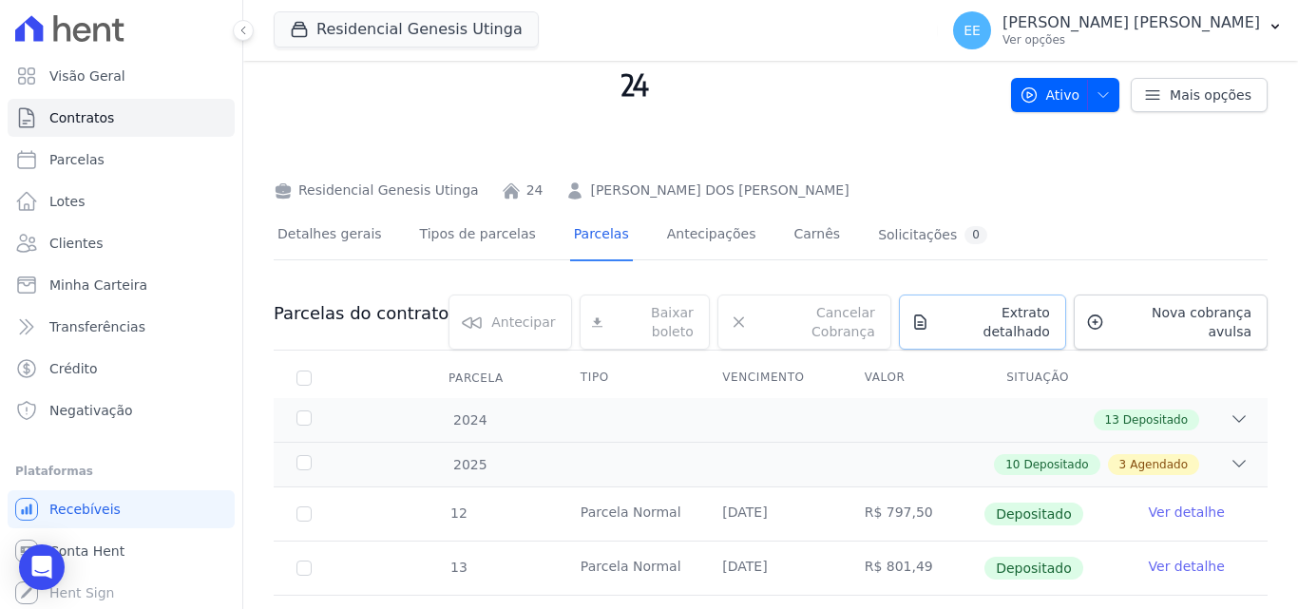
scroll to position [95, 0]
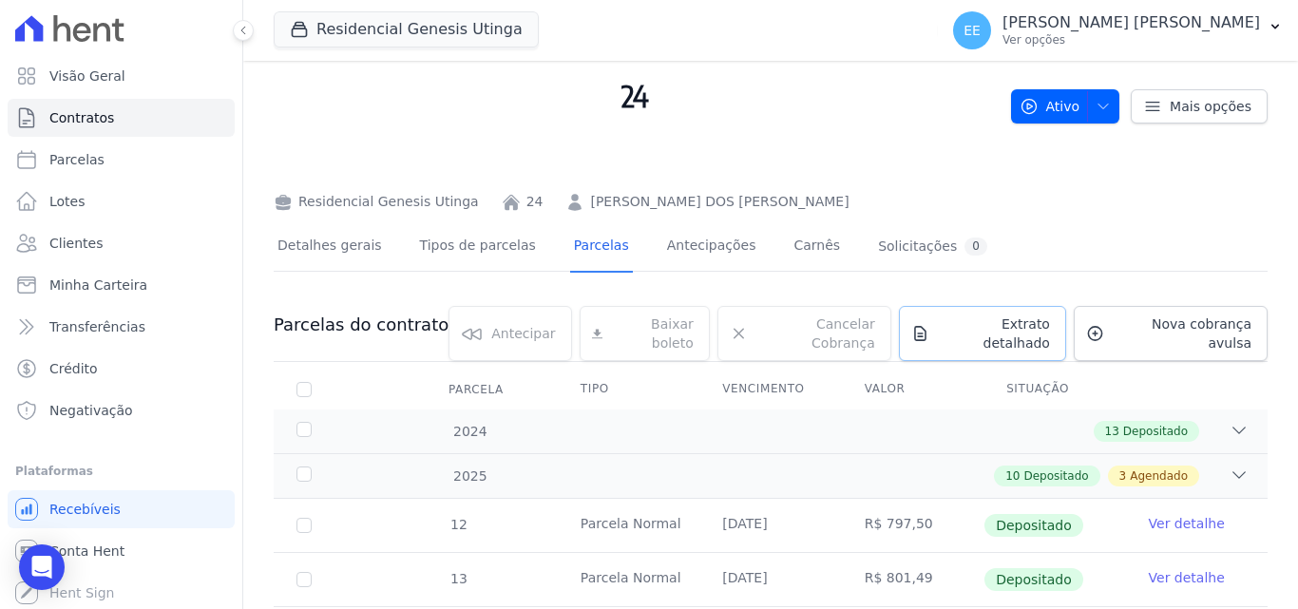
click at [960, 329] on span "Extrato detalhado" at bounding box center [993, 333] width 113 height 38
click at [962, 318] on span "Extrato detalhado" at bounding box center [993, 333] width 113 height 38
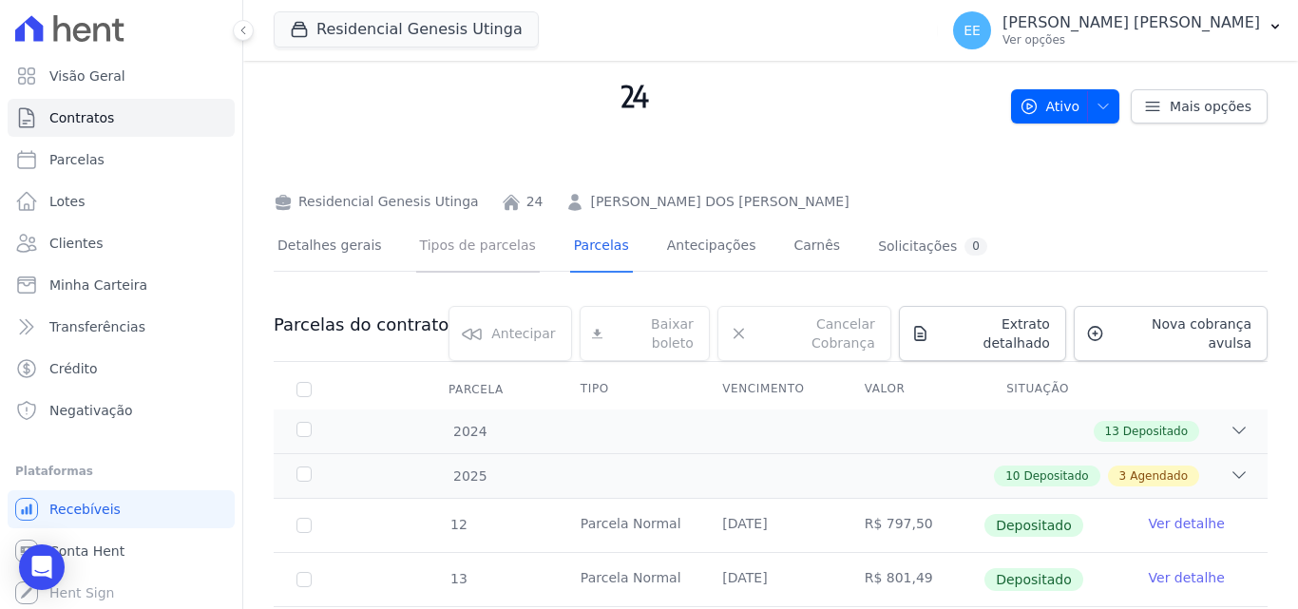
click at [473, 256] on link "Tipos de parcelas" at bounding box center [478, 247] width 124 height 50
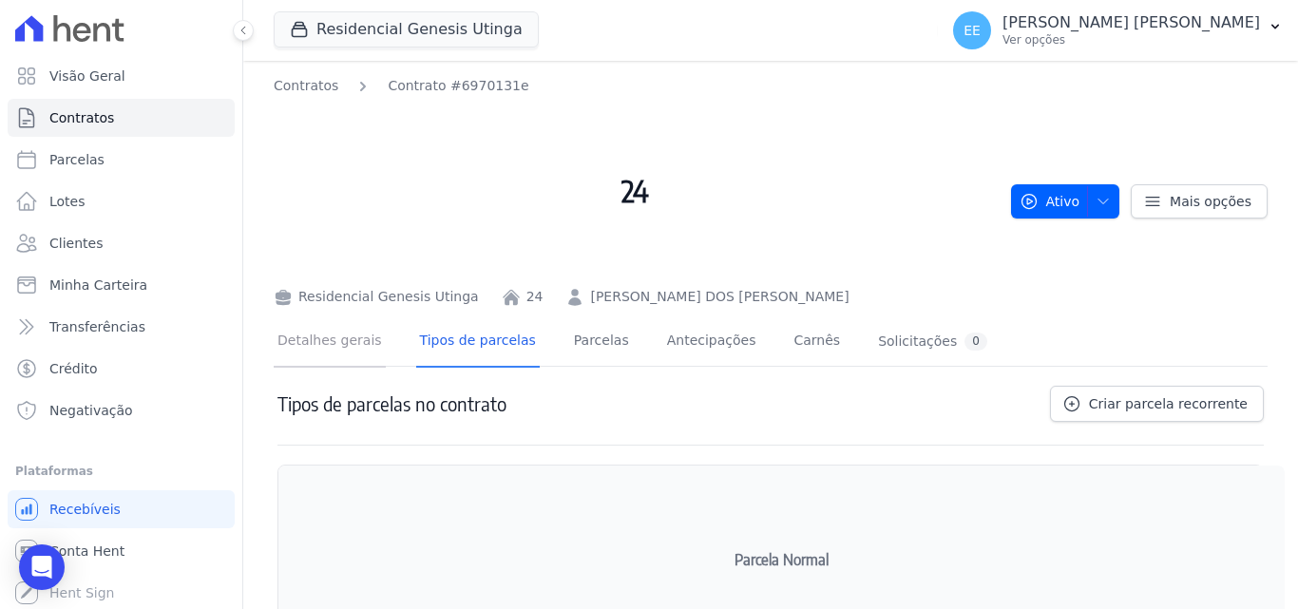
click at [299, 344] on link "Detalhes gerais" at bounding box center [330, 342] width 112 height 50
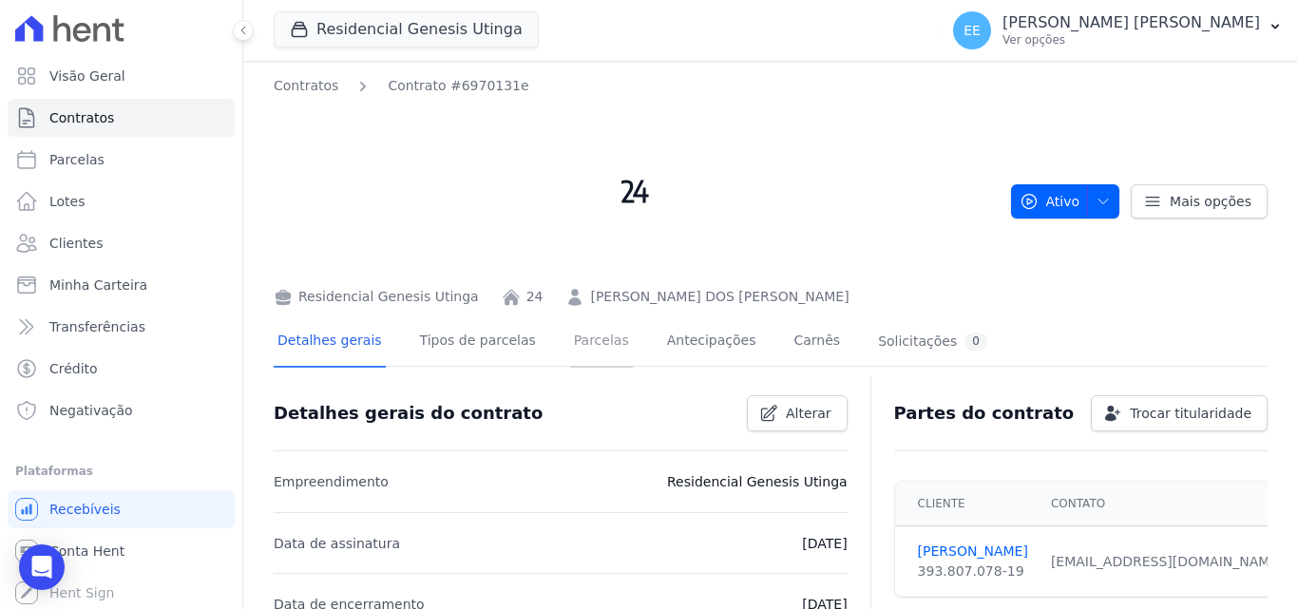
click at [597, 341] on link "Parcelas" at bounding box center [601, 342] width 63 height 50
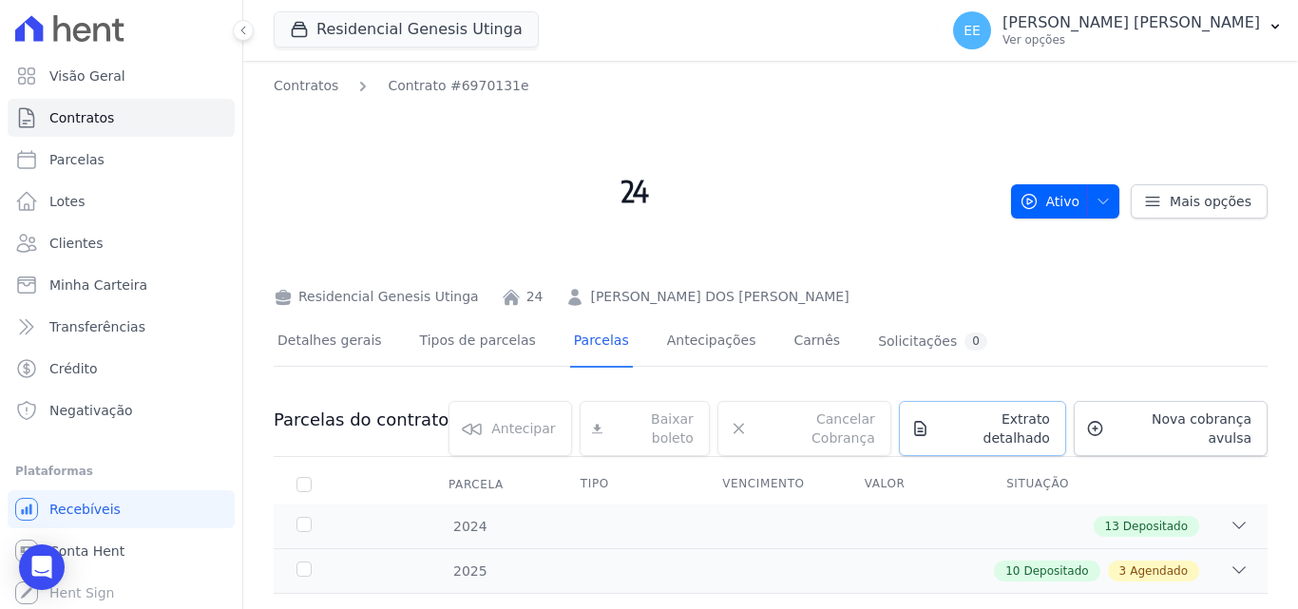
click at [1010, 413] on span "Extrato detalhado" at bounding box center [993, 428] width 113 height 38
click at [952, 410] on link "Extrato detalhado" at bounding box center [982, 428] width 167 height 55
click at [994, 430] on link "Extrato detalhado" at bounding box center [982, 428] width 167 height 55
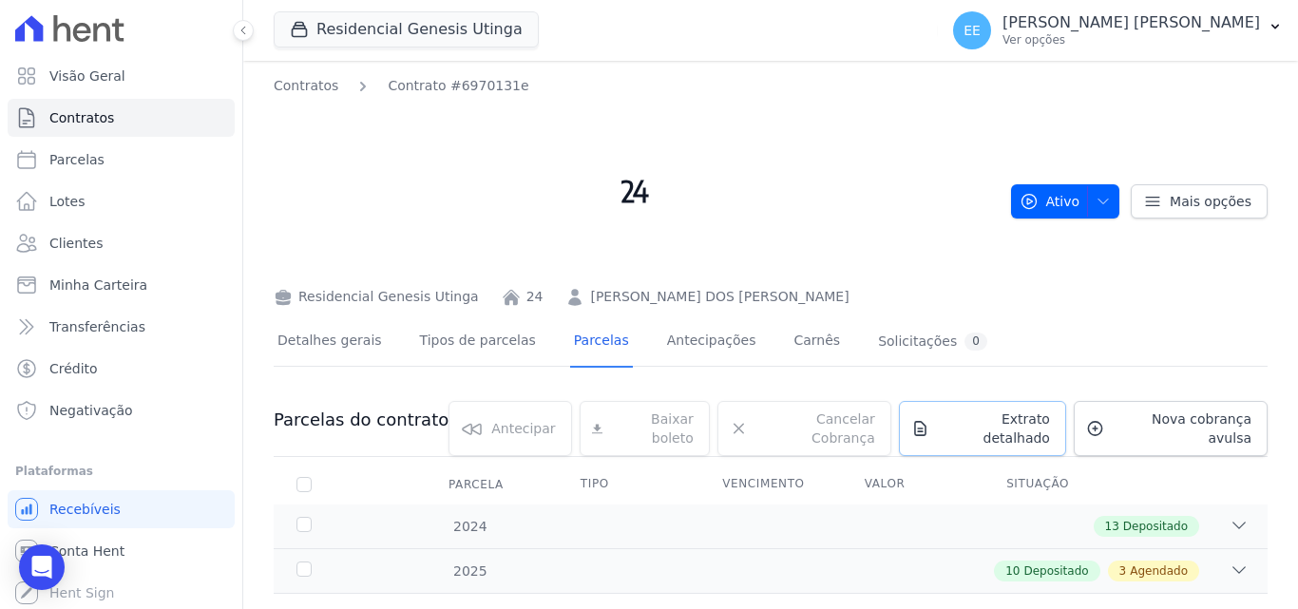
click at [994, 430] on link "Extrato detalhado" at bounding box center [982, 428] width 167 height 55
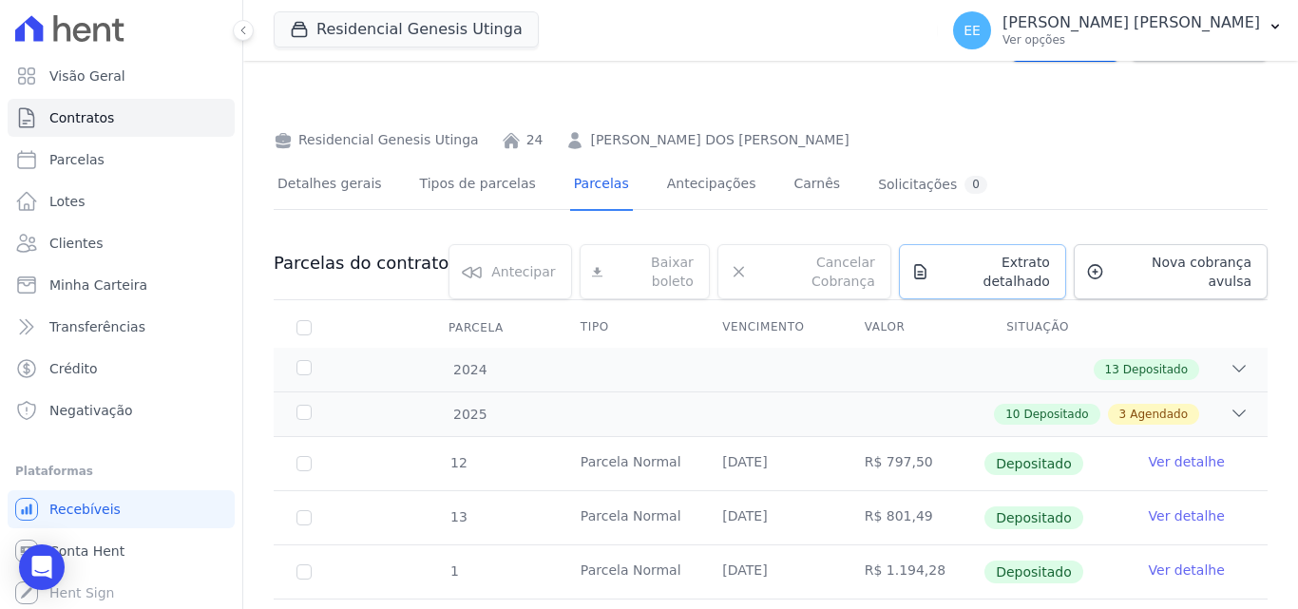
scroll to position [190, 0]
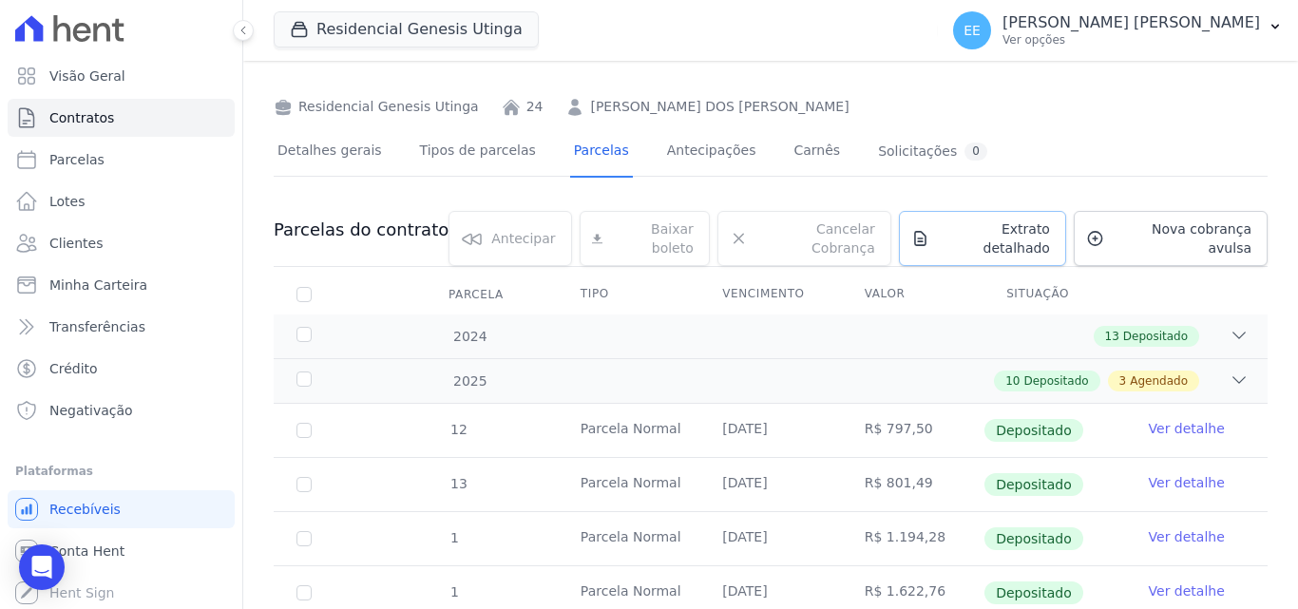
click at [1010, 219] on link "Extrato detalhado" at bounding box center [982, 238] width 167 height 55
click at [1003, 219] on link "Extrato detalhado" at bounding box center [982, 238] width 167 height 55
drag, startPoint x: 1281, startPoint y: 422, endPoint x: 1297, endPoint y: 424, distance: 16.3
click at [1297, 424] on main "Contratos Contrato #6970131e 24 Residencial Genesis Utinga 24 [PERSON_NAME] DOS…" at bounding box center [770, 335] width 1055 height 548
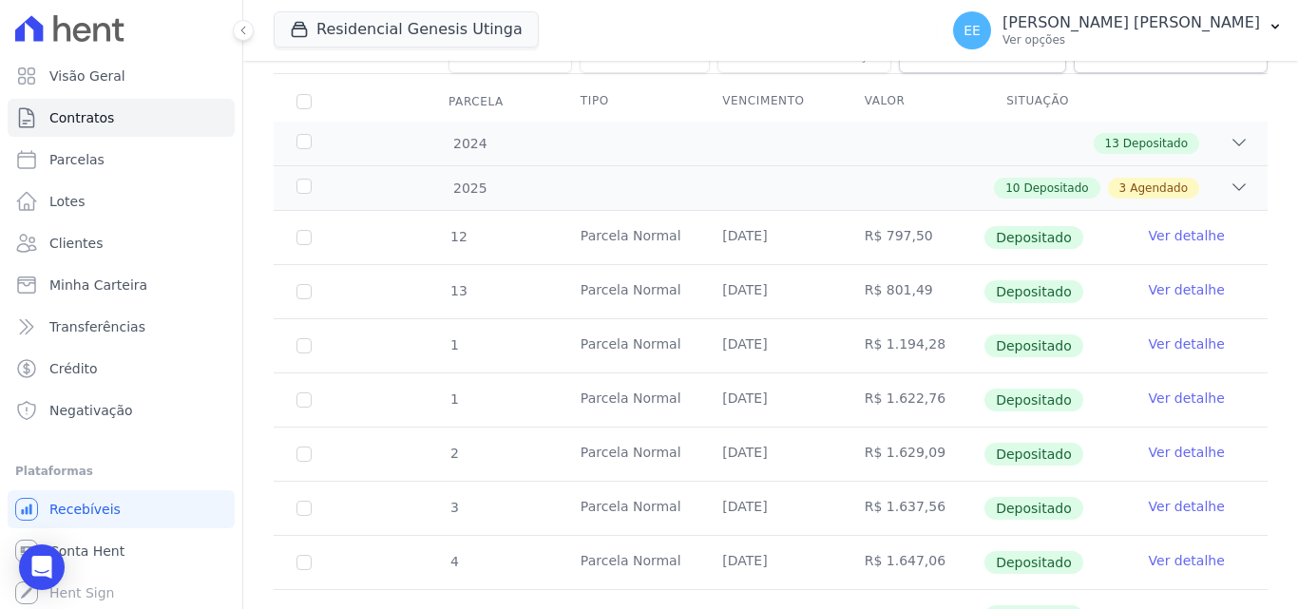
scroll to position [774, 0]
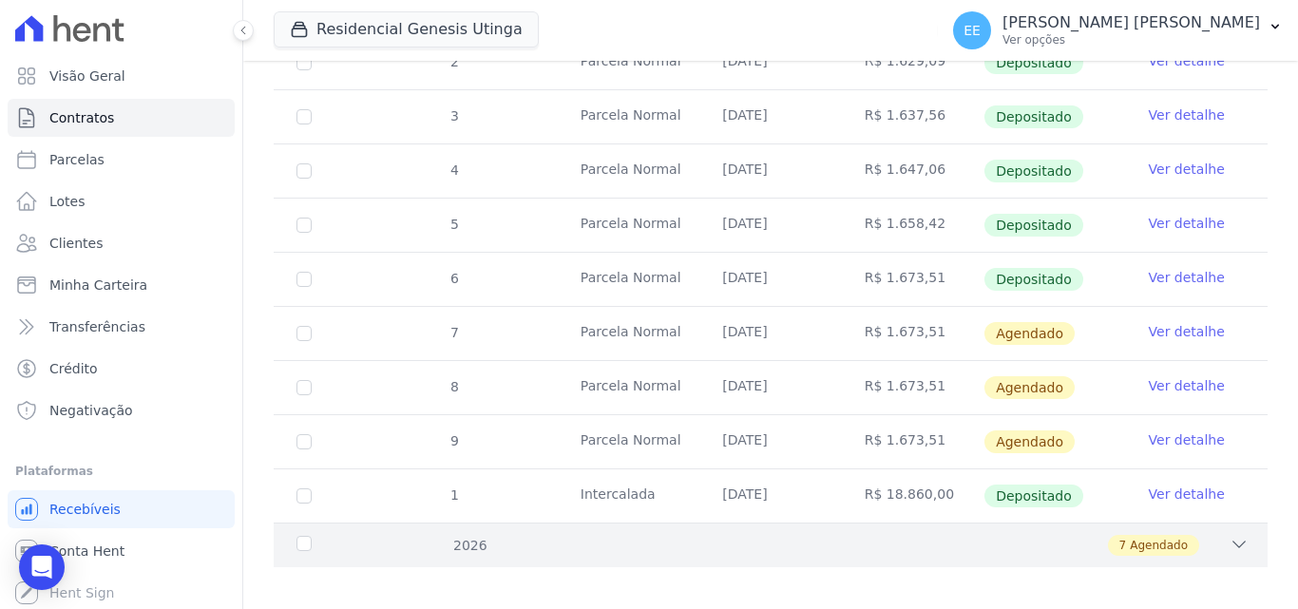
click at [476, 540] on div "7 Agendado" at bounding box center [819, 545] width 859 height 21
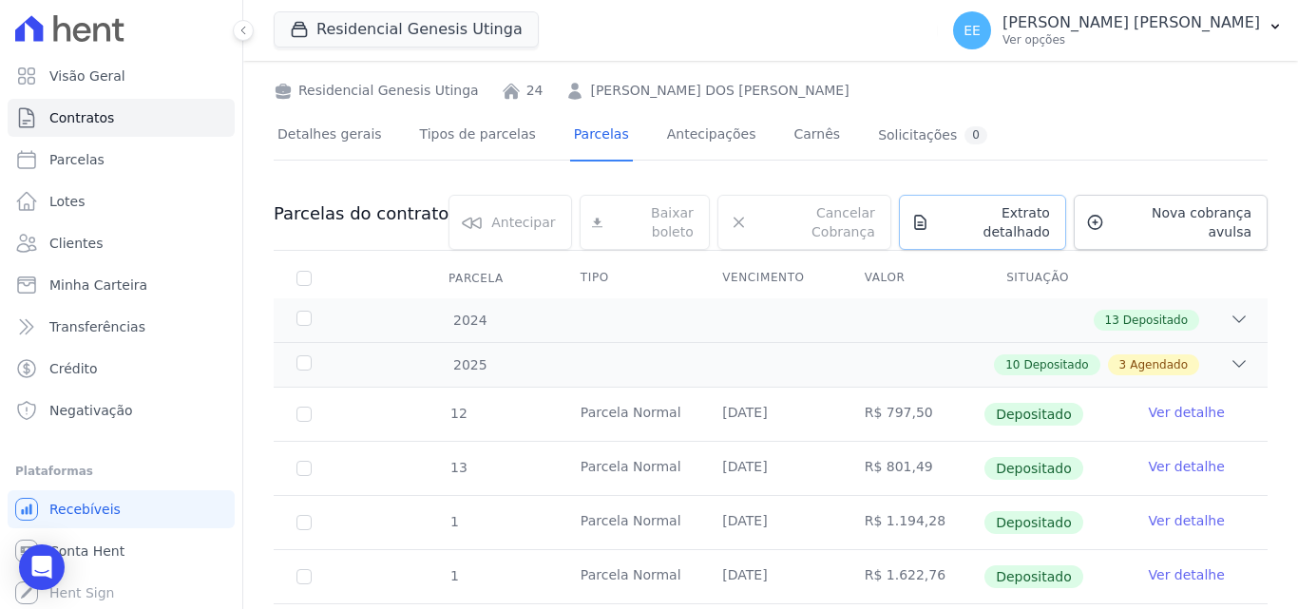
scroll to position [204, 0]
click at [943, 207] on span "Extrato detalhado" at bounding box center [993, 224] width 113 height 38
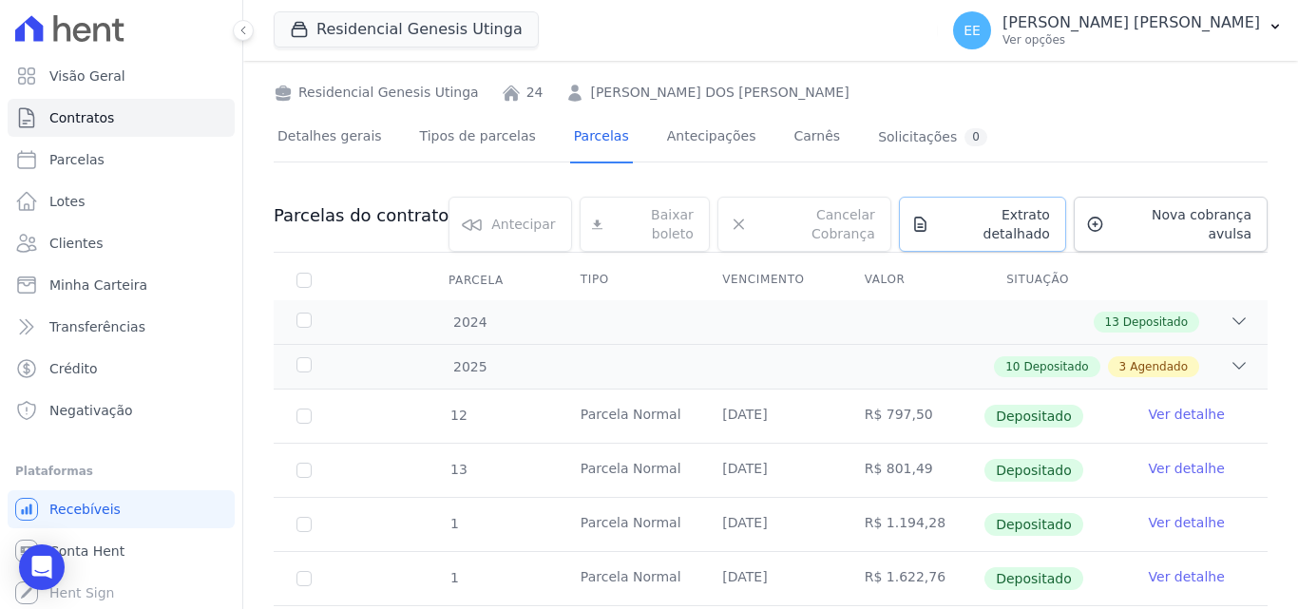
click at [943, 207] on span "Extrato detalhado" at bounding box center [993, 224] width 113 height 38
click at [947, 208] on span "Extrato detalhado" at bounding box center [993, 224] width 113 height 38
click at [307, 273] on input "checkbox" at bounding box center [303, 280] width 15 height 15
checkbox input "true"
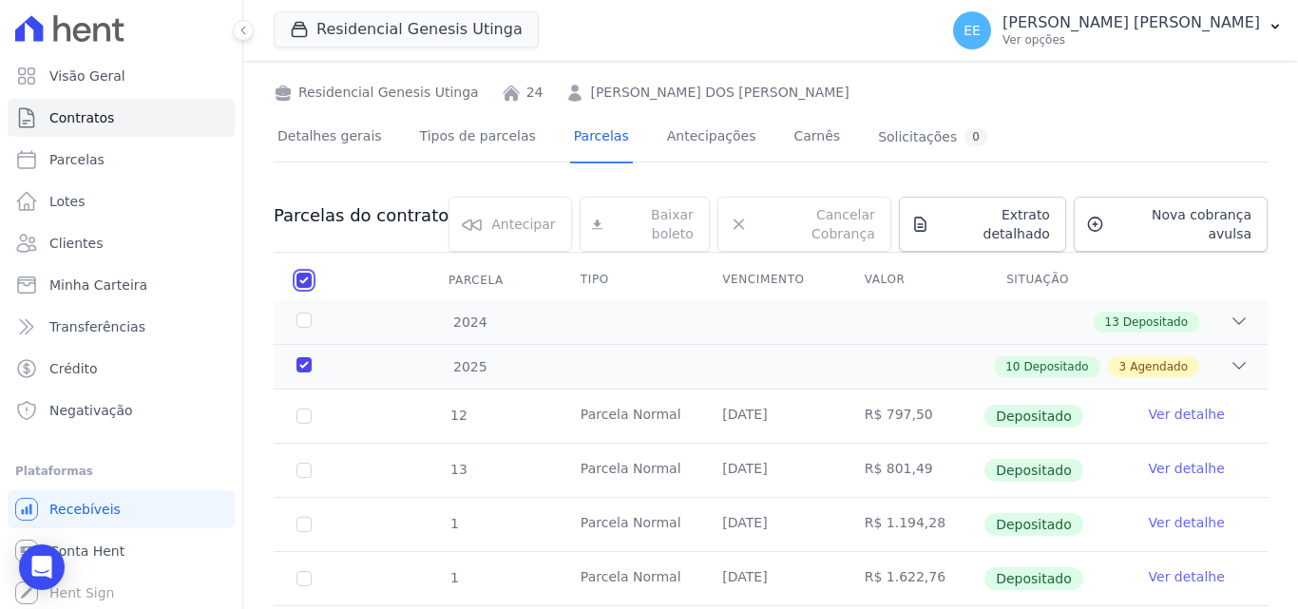
checkbox input "true"
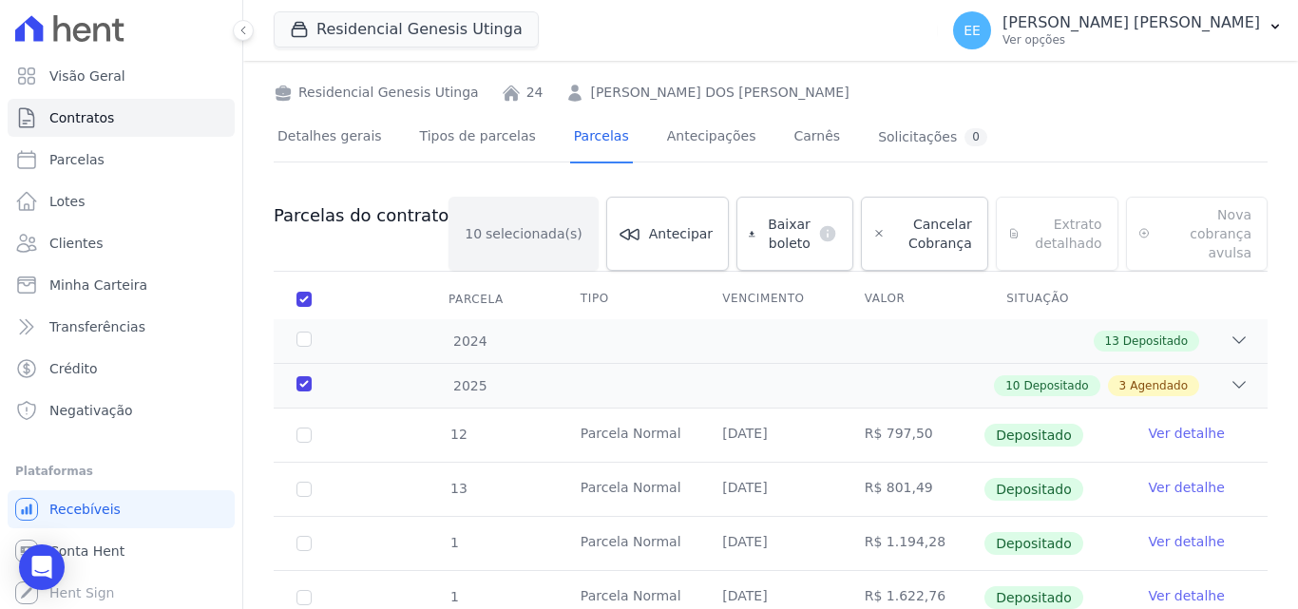
click at [1040, 227] on div "Extrato detalhado Extrato detalhado Exportar PDF Exportar XLSX" at bounding box center [1057, 234] width 123 height 74
click at [305, 292] on input "checkbox" at bounding box center [303, 299] width 15 height 15
checkbox input "false"
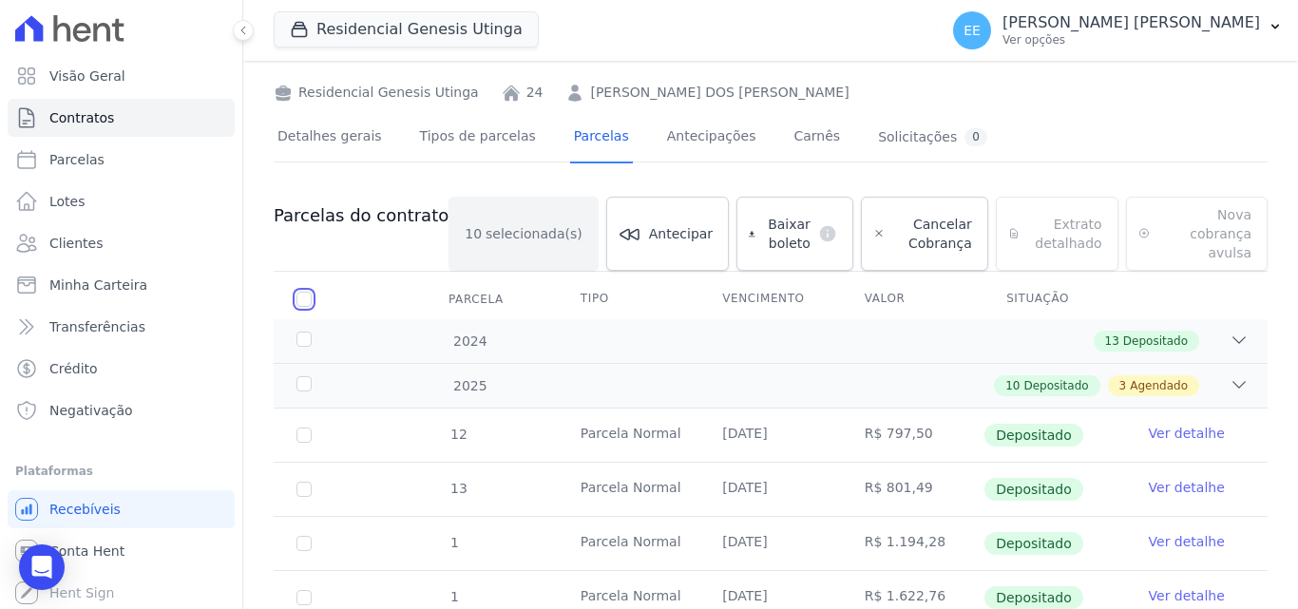
checkbox input "false"
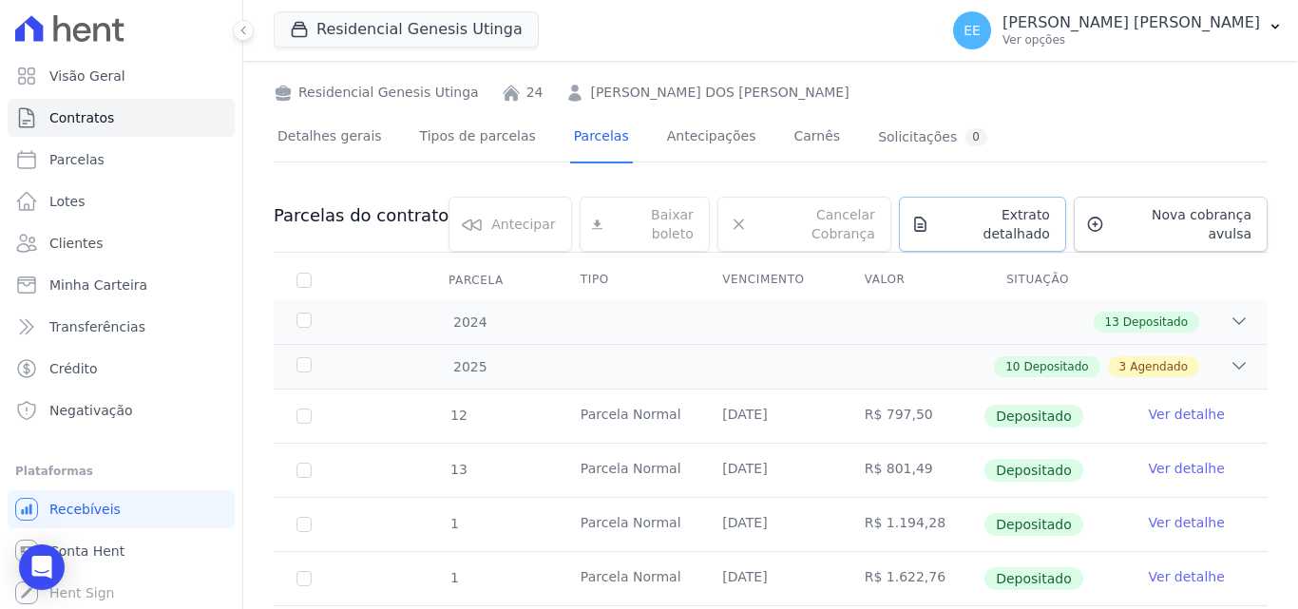
click at [986, 211] on span "Extrato detalhado" at bounding box center [993, 224] width 113 height 38
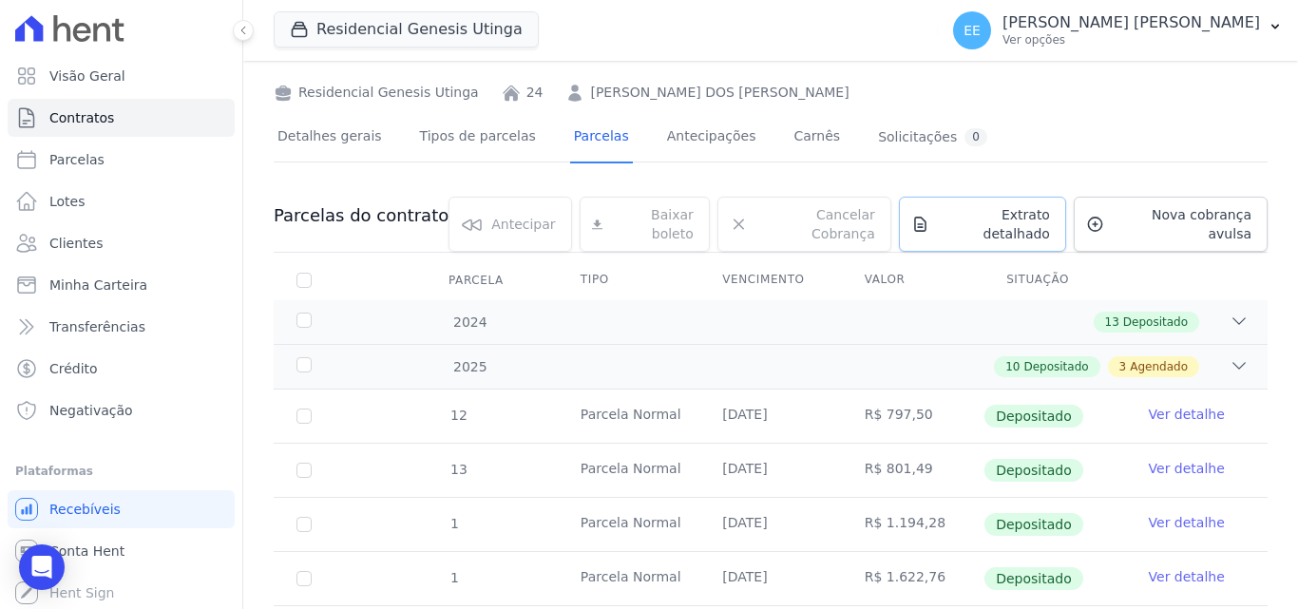
click at [986, 211] on span "Extrato detalhado" at bounding box center [993, 224] width 113 height 38
drag, startPoint x: 986, startPoint y: 211, endPoint x: 937, endPoint y: 230, distance: 52.9
click at [937, 230] on link "Extrato detalhado" at bounding box center [982, 224] width 167 height 55
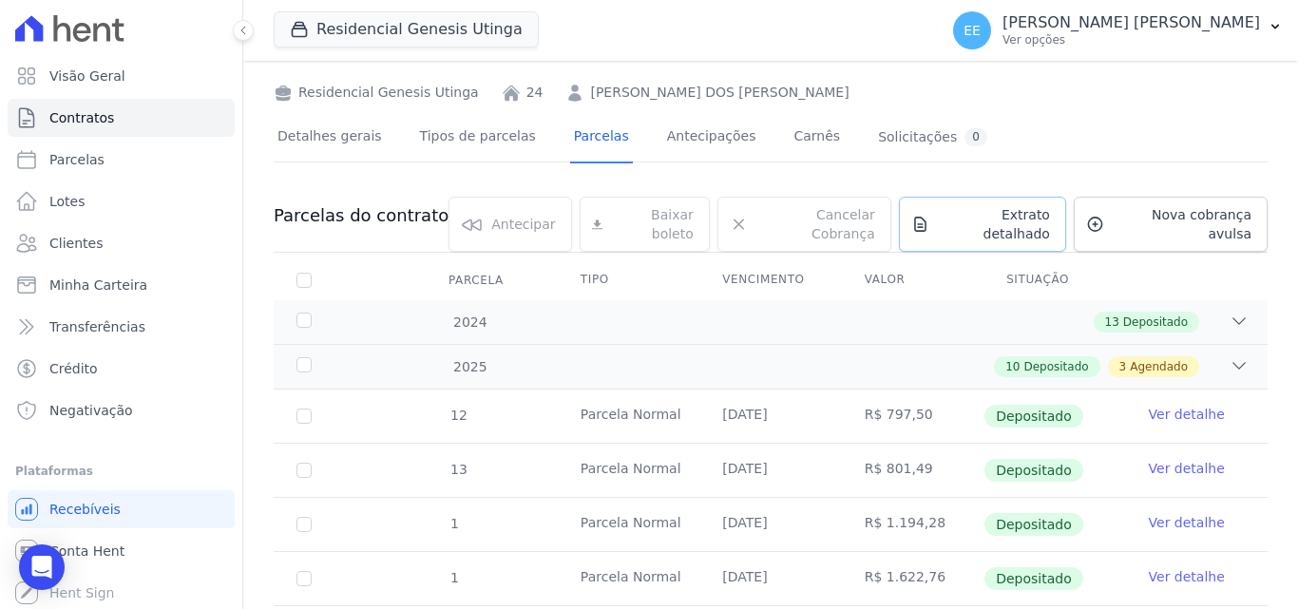
click at [937, 230] on link "Extrato detalhado" at bounding box center [982, 224] width 167 height 55
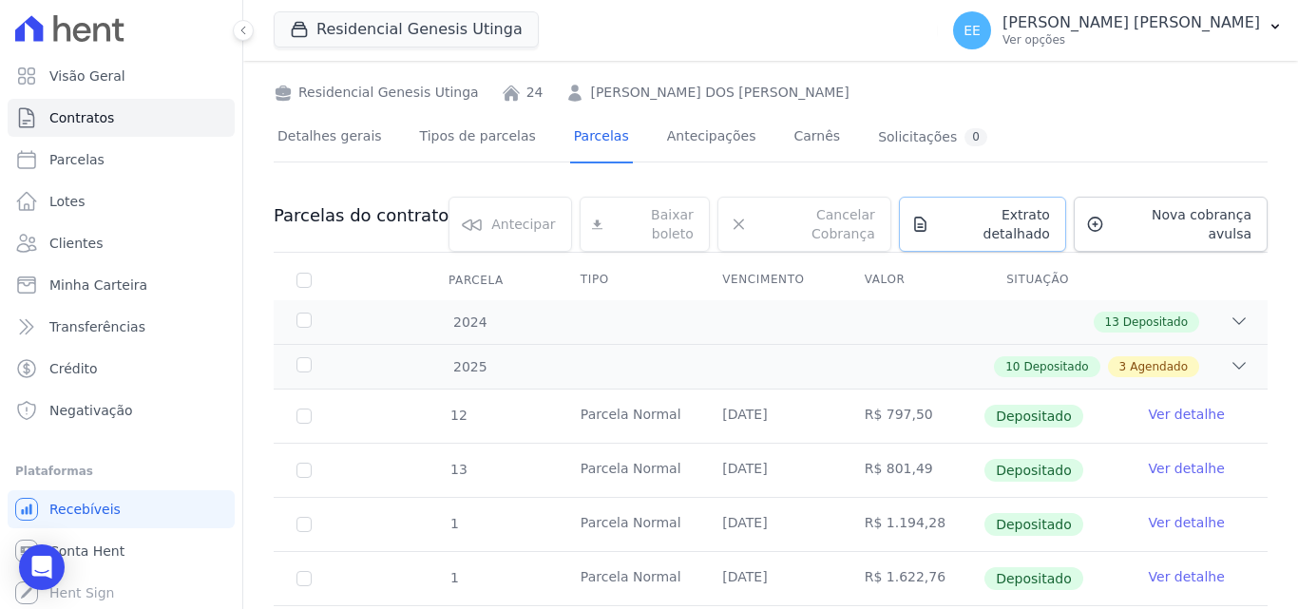
click at [937, 230] on link "Extrato detalhado" at bounding box center [982, 224] width 167 height 55
click at [937, 229] on link "Extrato detalhado" at bounding box center [982, 224] width 167 height 55
click at [937, 226] on link "Extrato detalhado" at bounding box center [982, 224] width 167 height 55
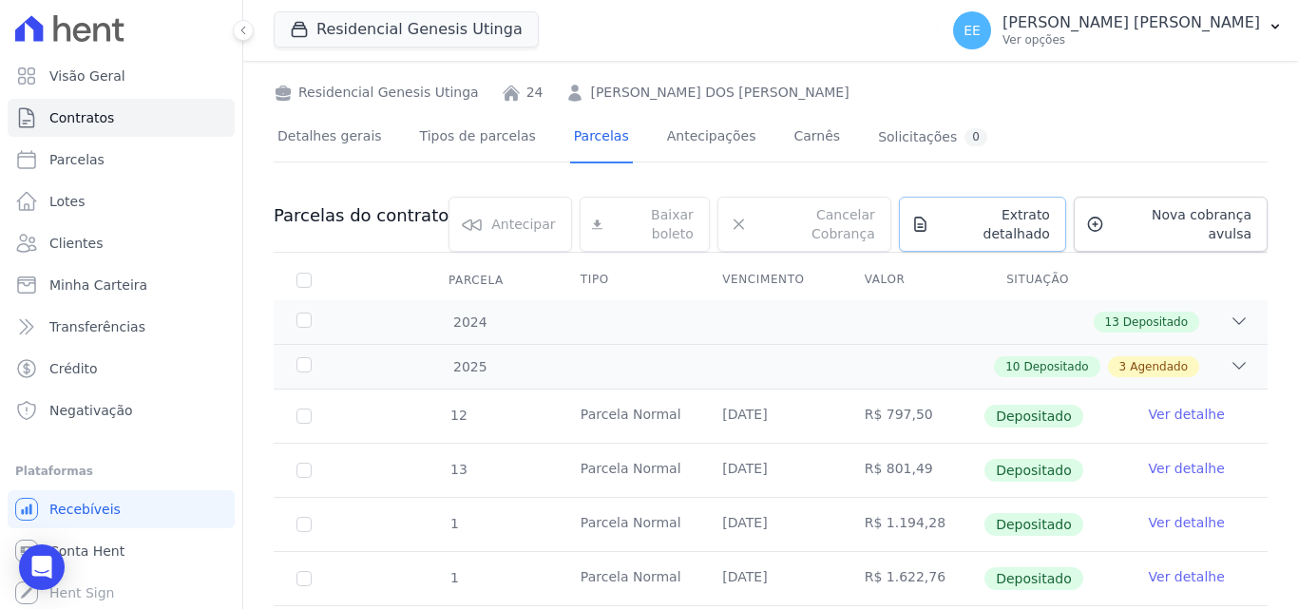
click at [937, 226] on link "Extrato detalhado" at bounding box center [982, 224] width 167 height 55
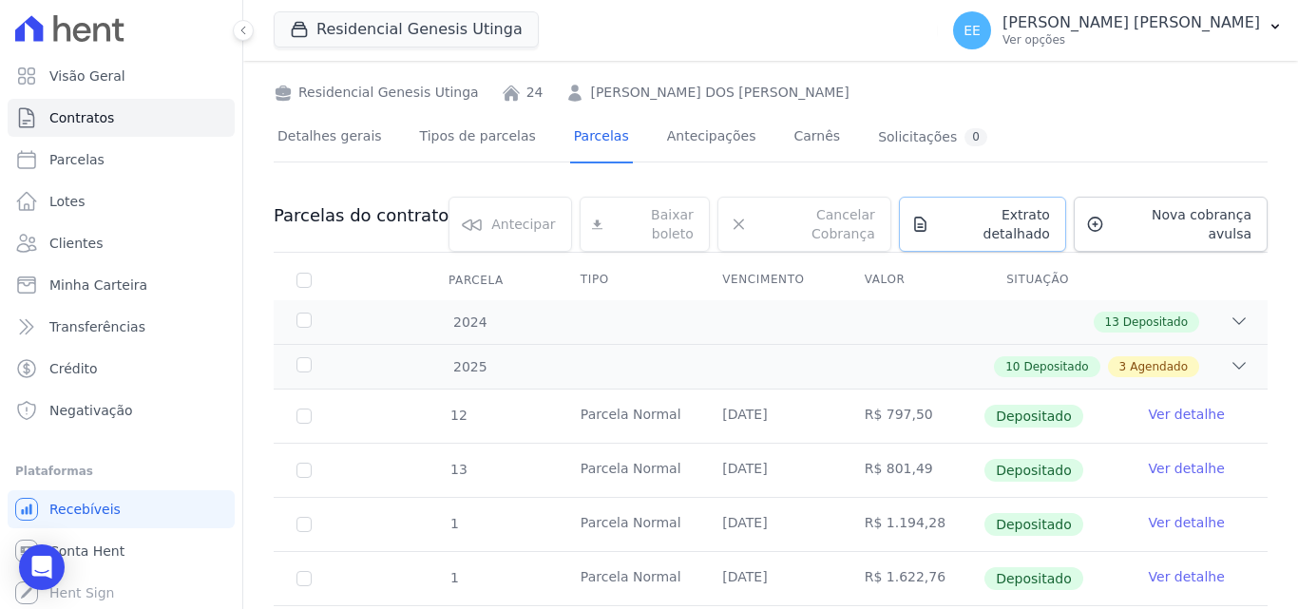
click at [937, 226] on link "Extrato detalhado" at bounding box center [982, 224] width 167 height 55
click at [347, 146] on link "Detalhes gerais" at bounding box center [330, 138] width 112 height 50
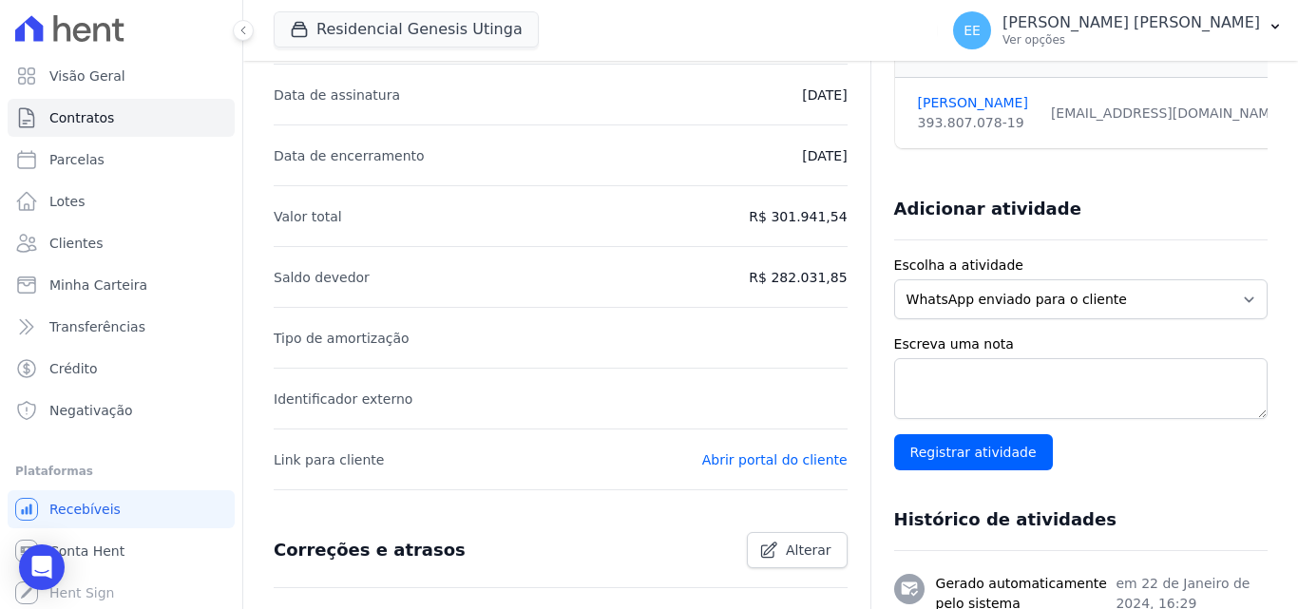
scroll to position [475, 0]
